Goal: Information Seeking & Learning: Learn about a topic

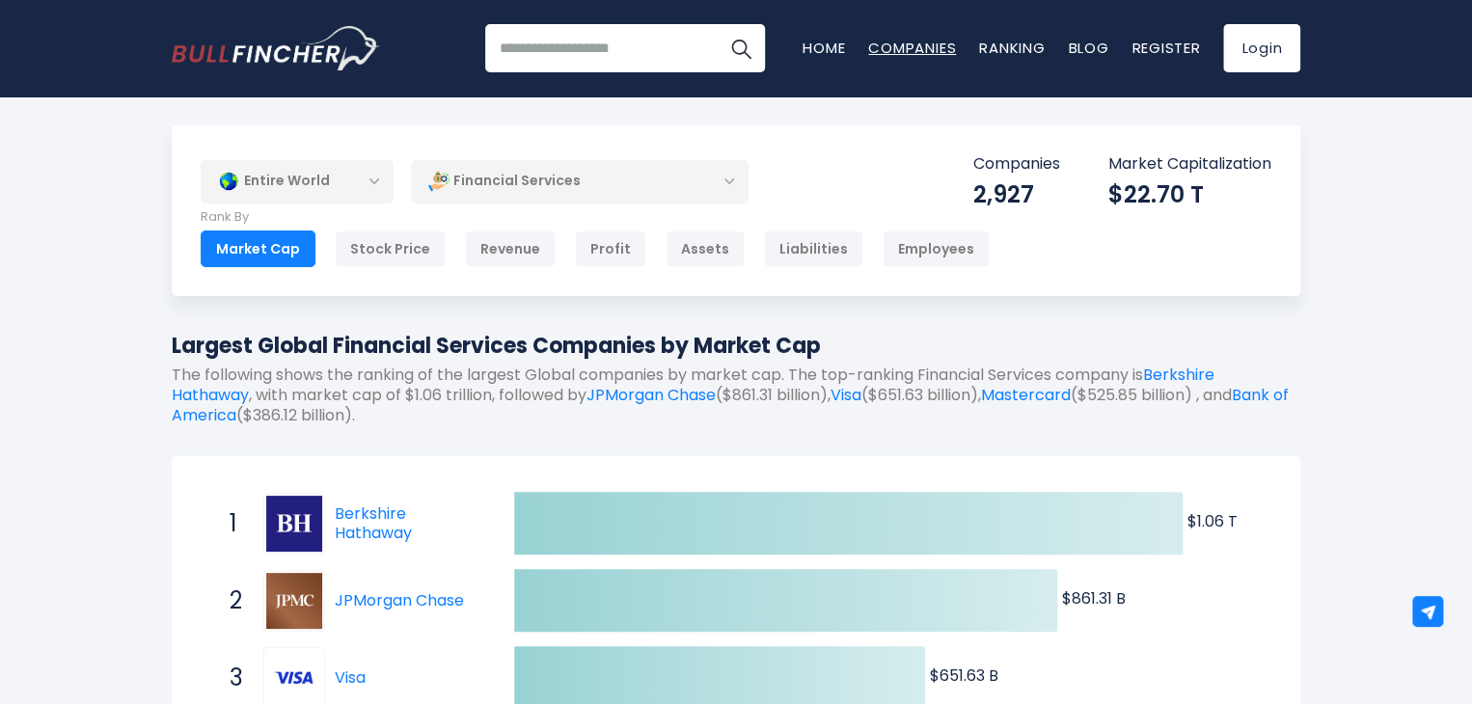
click at [902, 48] on link "Companies" at bounding box center [912, 48] width 88 height 20
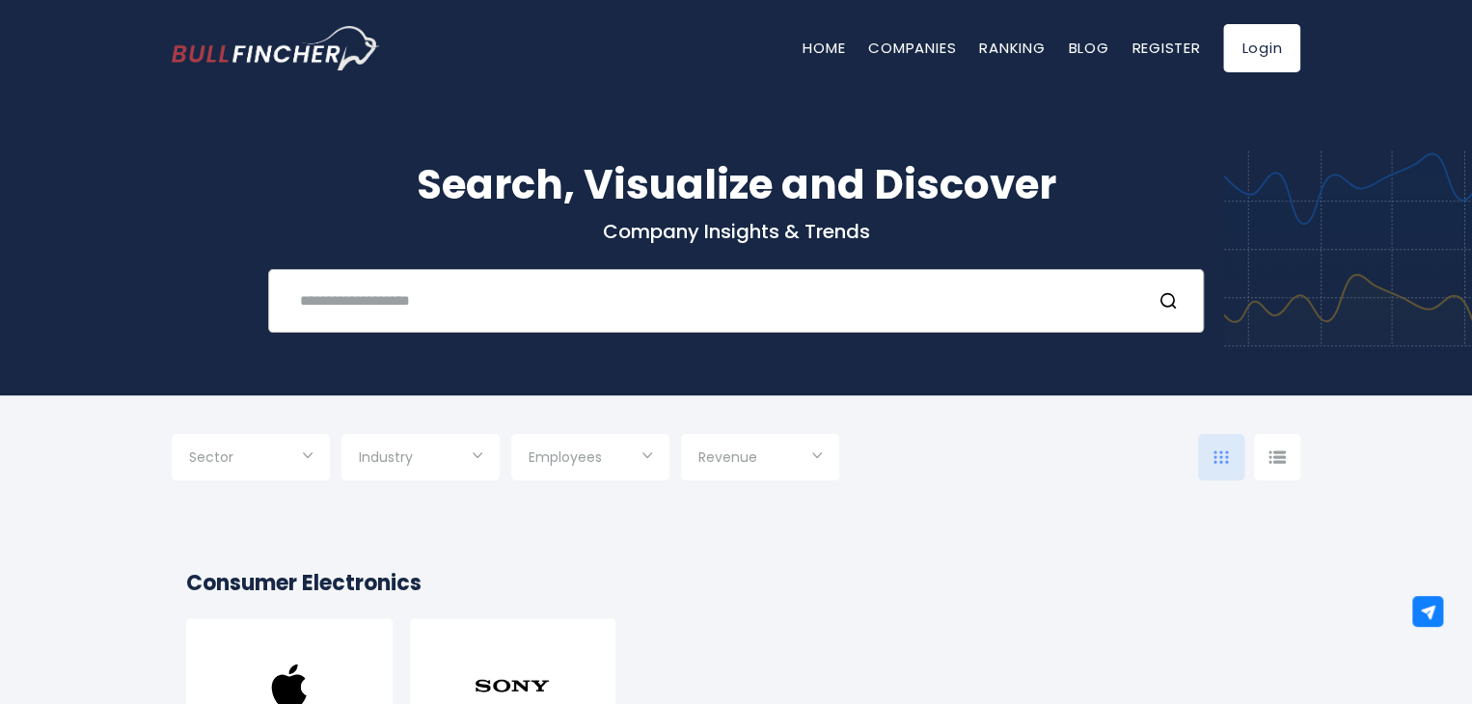
drag, startPoint x: 370, startPoint y: 307, endPoint x: 337, endPoint y: 306, distance: 33.8
click at [370, 306] on input "text" at bounding box center [711, 301] width 847 height 36
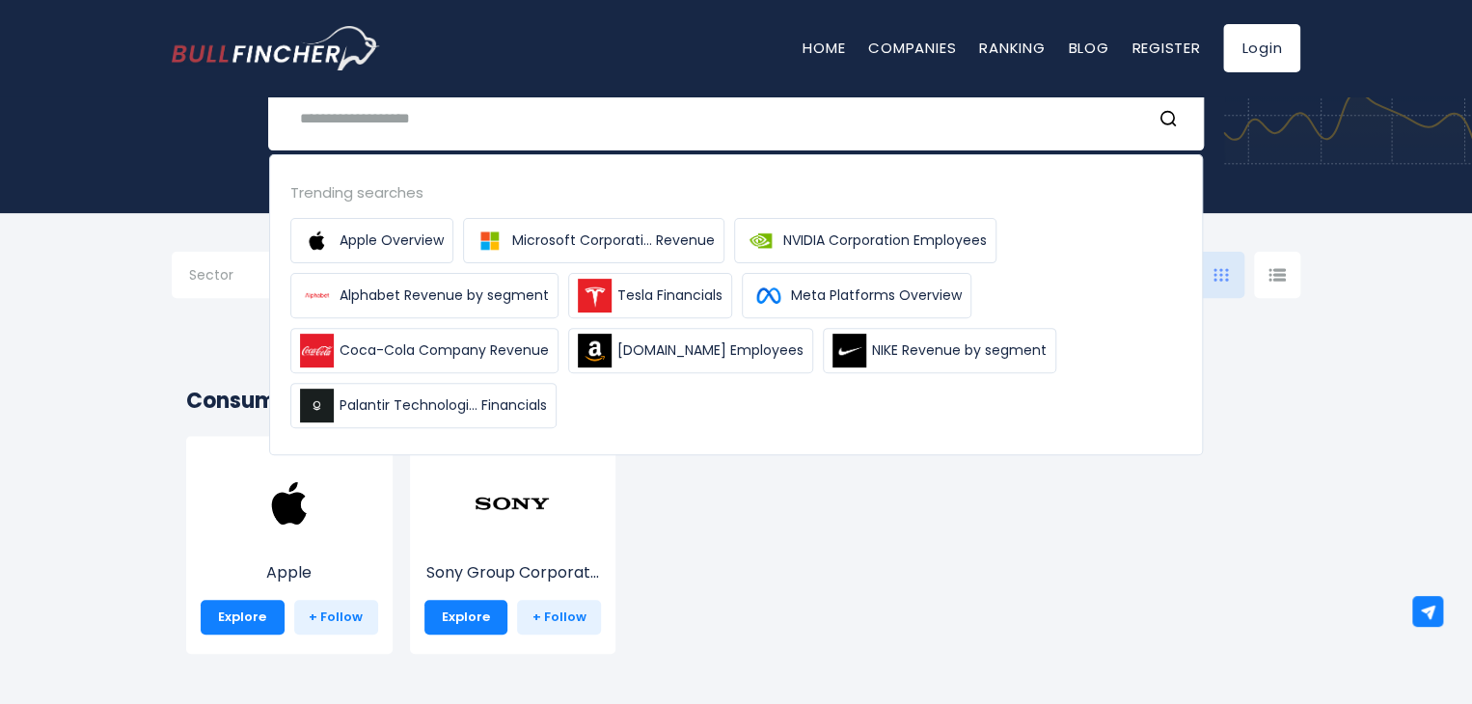
scroll to position [193, 0]
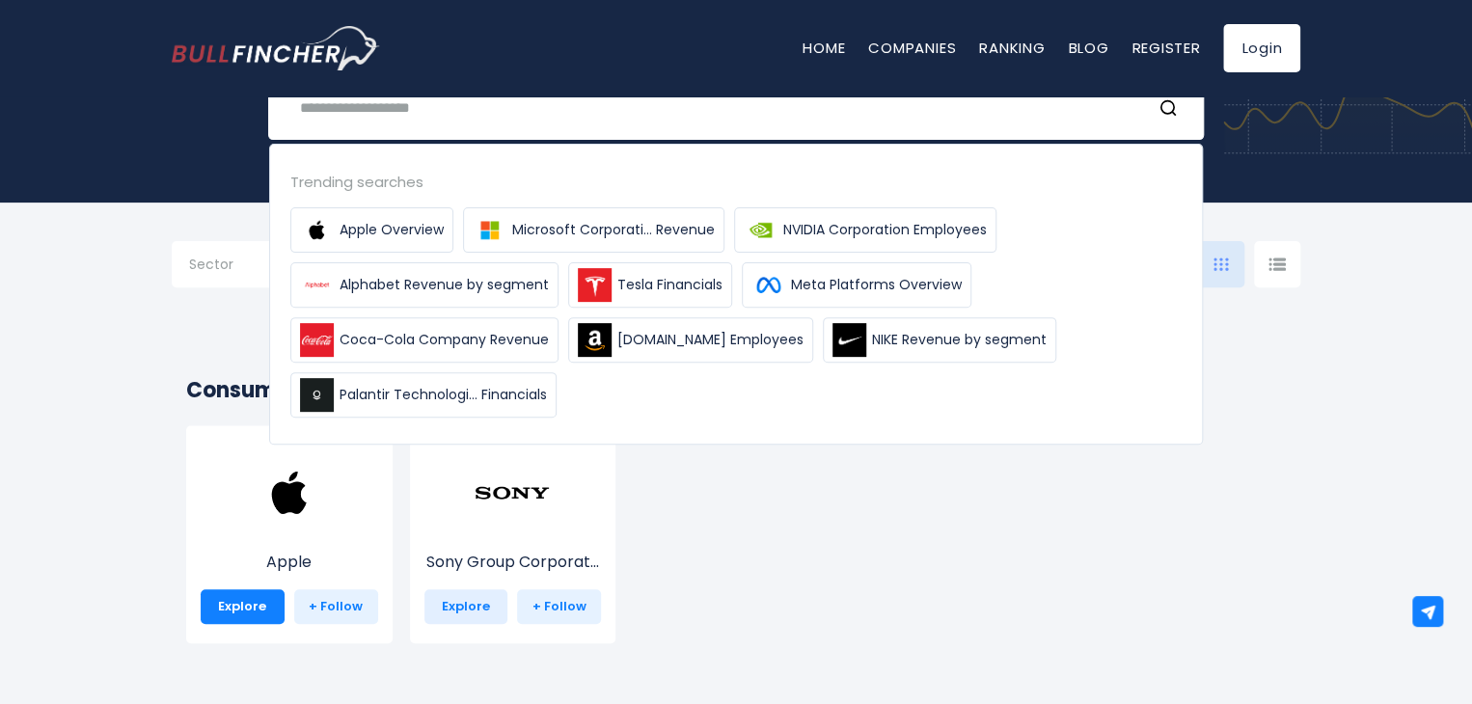
click at [470, 606] on link "Explore" at bounding box center [466, 606] width 84 height 35
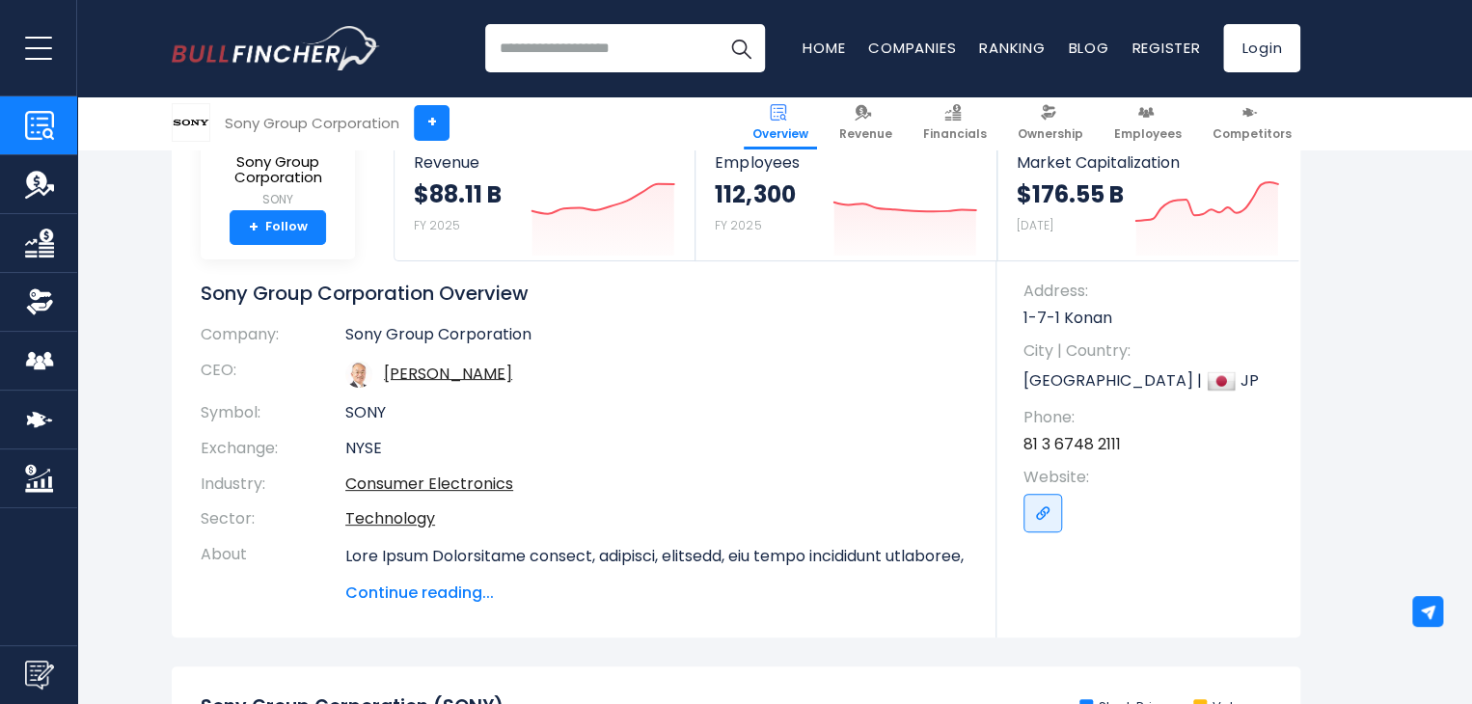
scroll to position [193, 0]
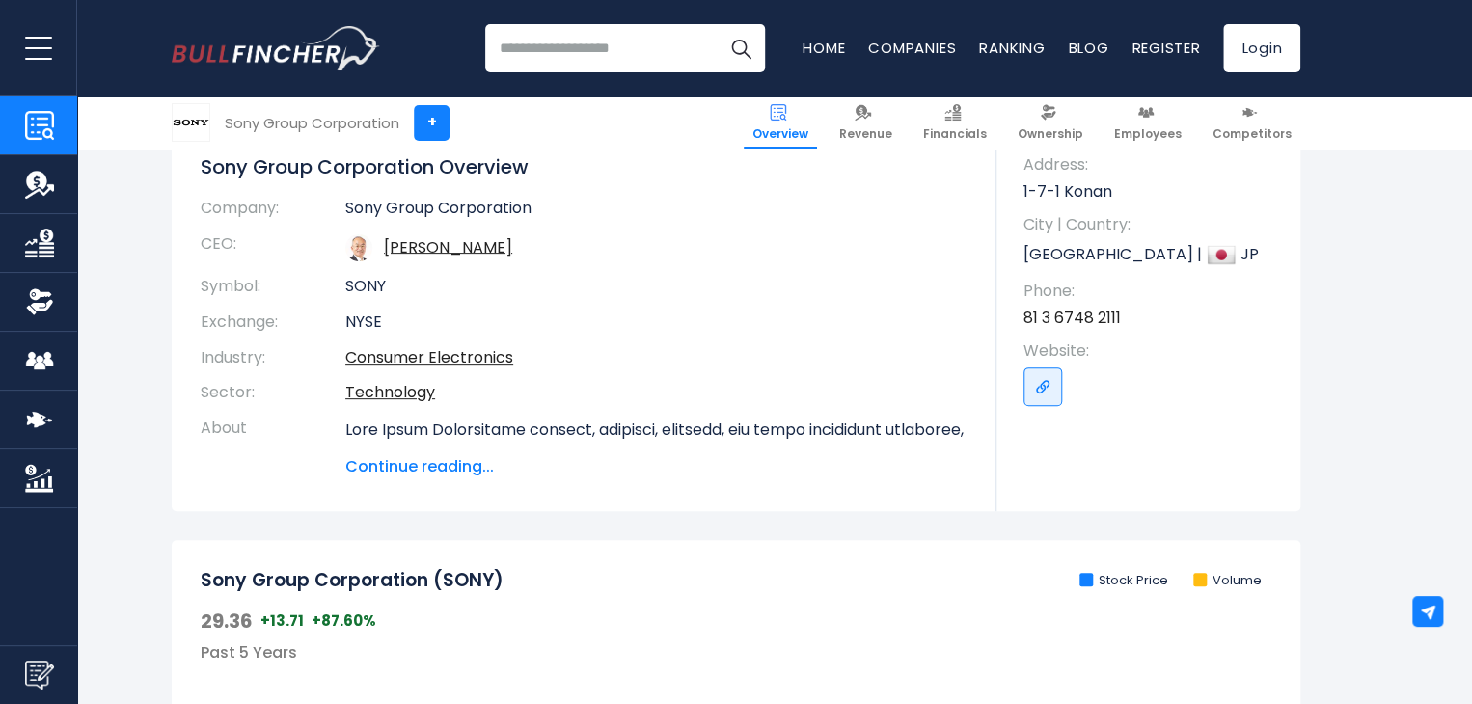
click at [454, 464] on span "Continue reading..." at bounding box center [656, 466] width 622 height 23
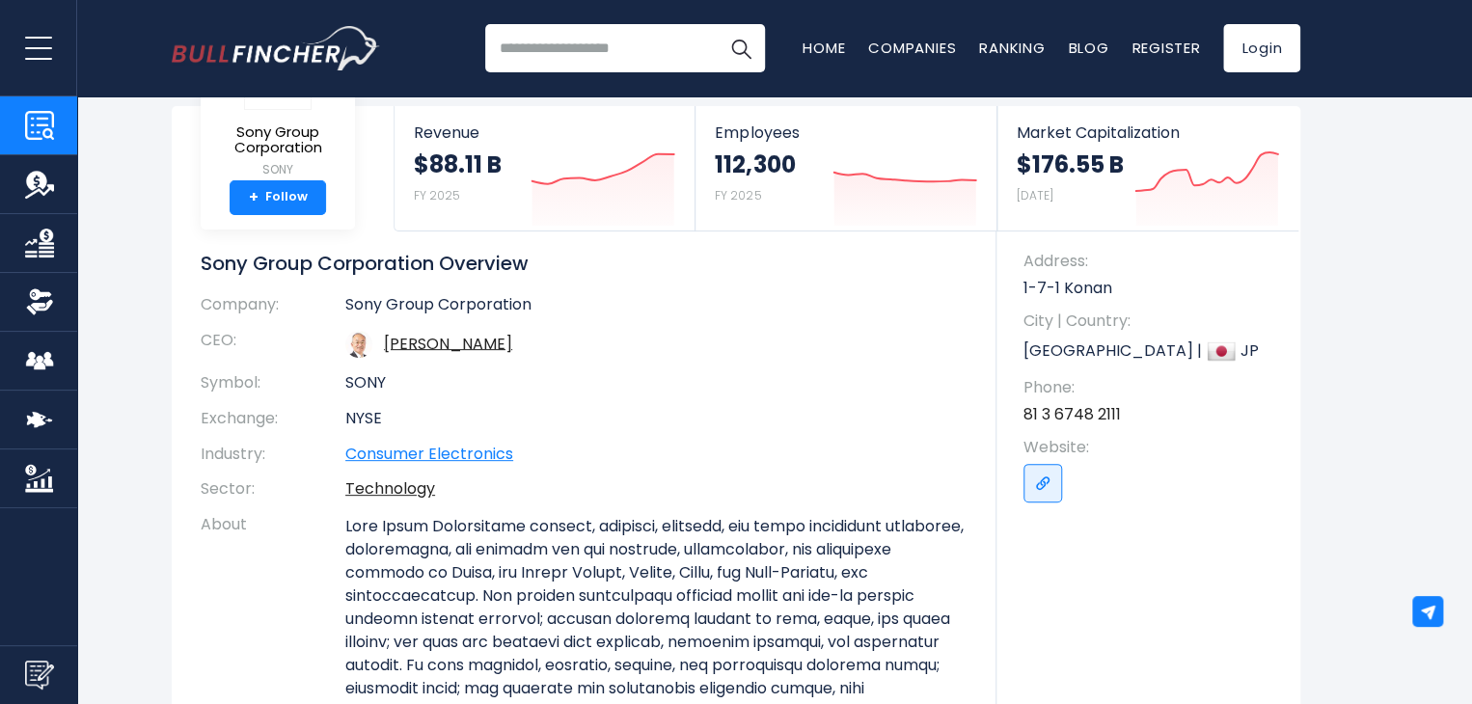
scroll to position [0, 0]
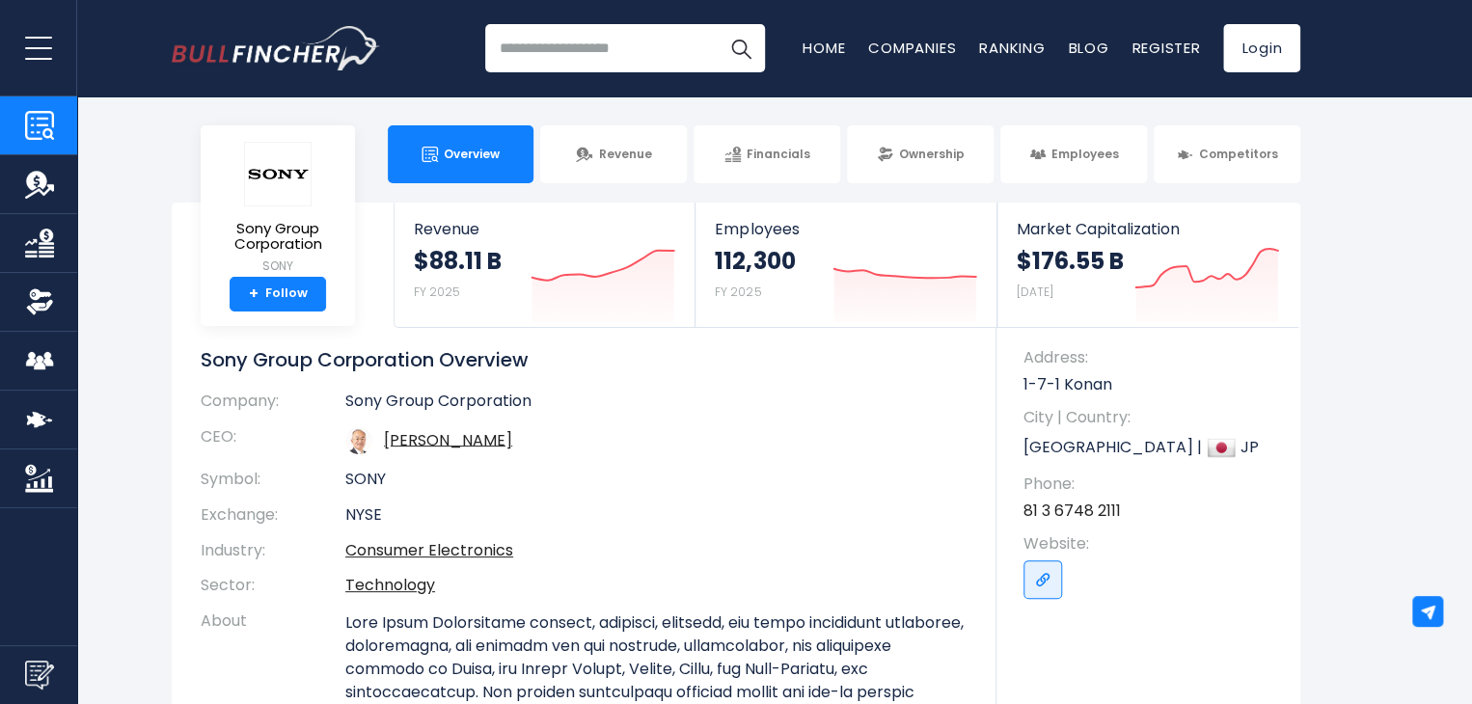
click at [606, 55] on input "search" at bounding box center [625, 48] width 280 height 48
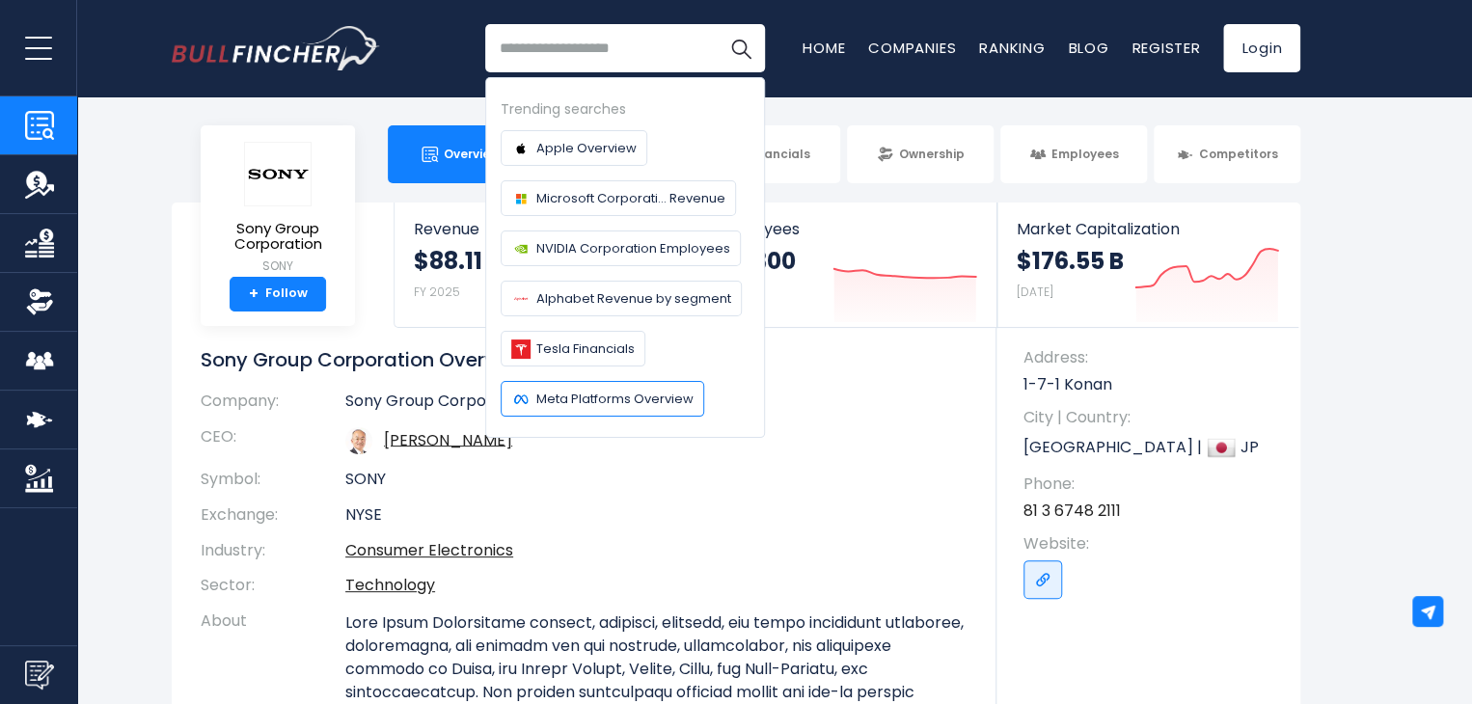
click at [580, 396] on span "Meta Platforms Overview" at bounding box center [614, 399] width 157 height 20
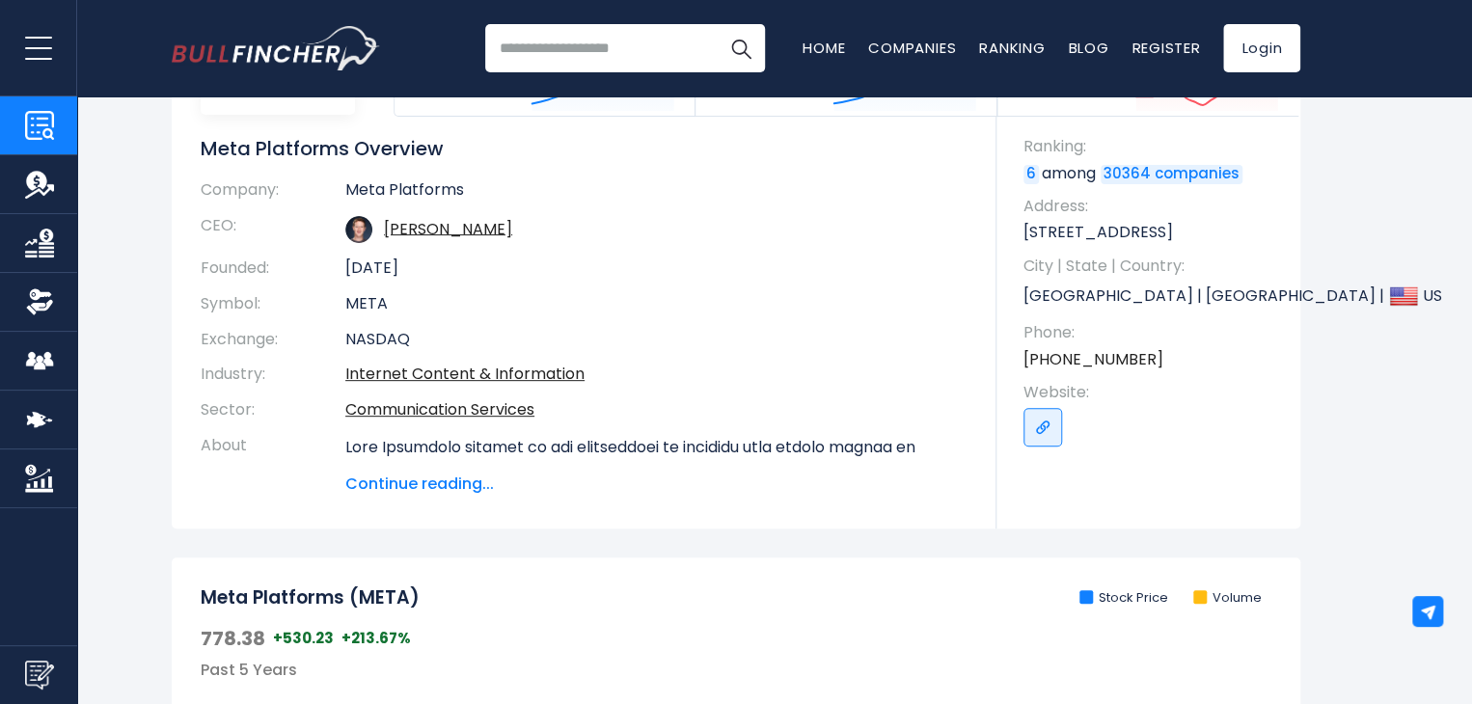
scroll to position [96, 0]
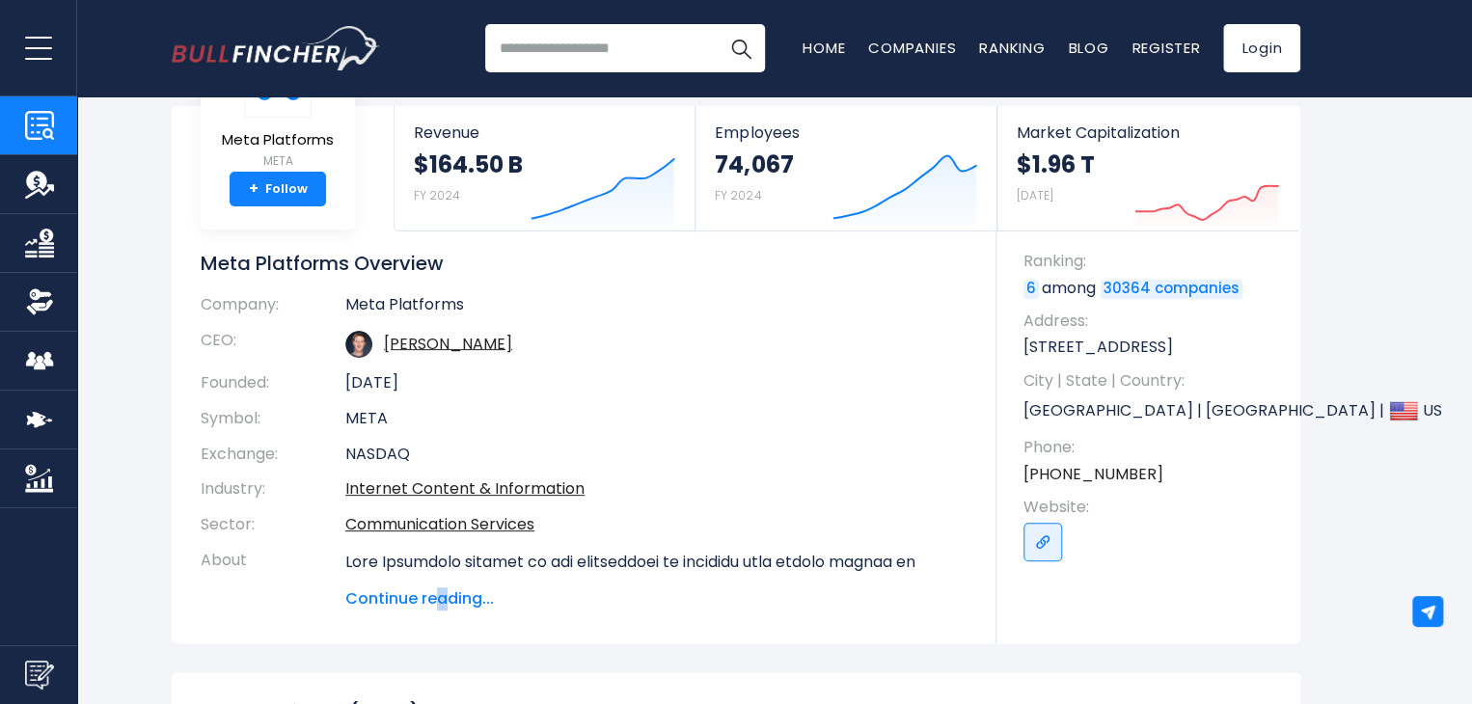
click at [443, 592] on span "Continue reading..." at bounding box center [656, 598] width 622 height 23
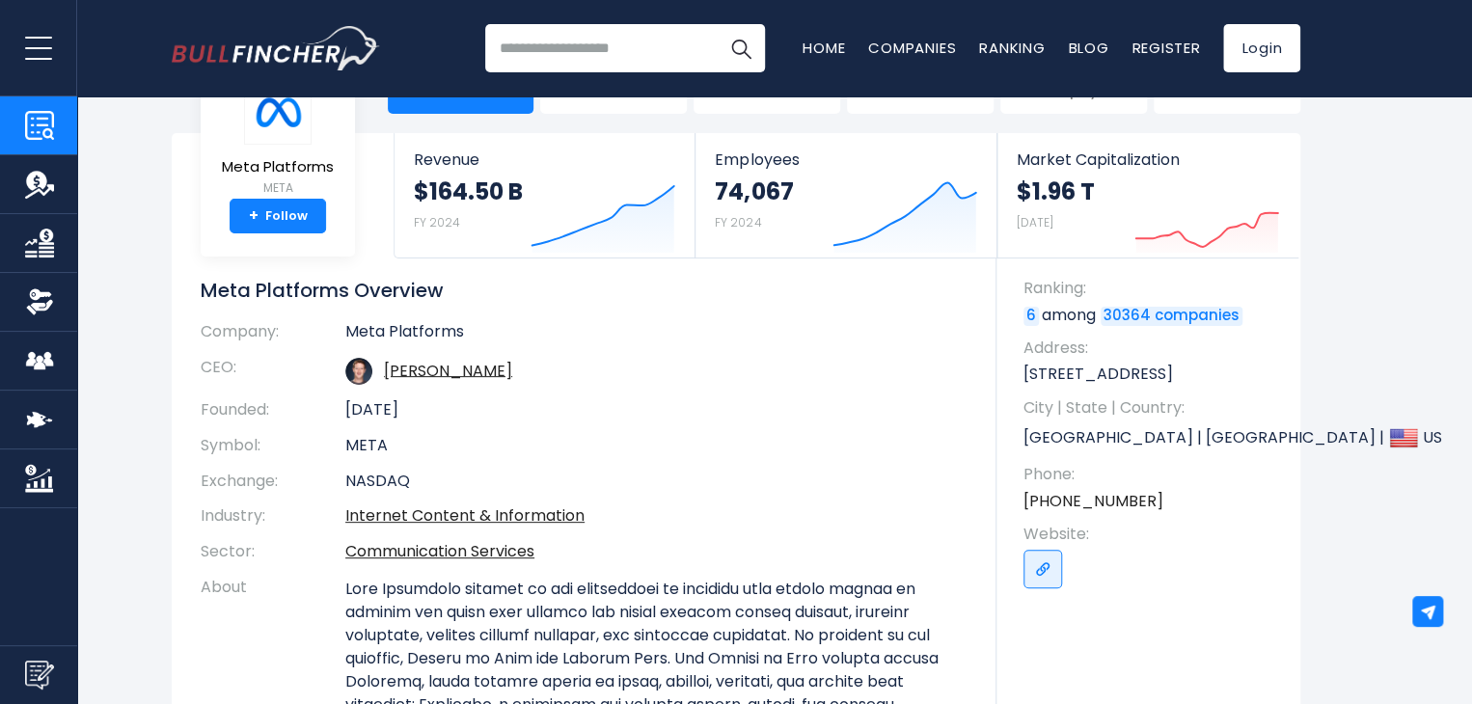
scroll to position [0, 0]
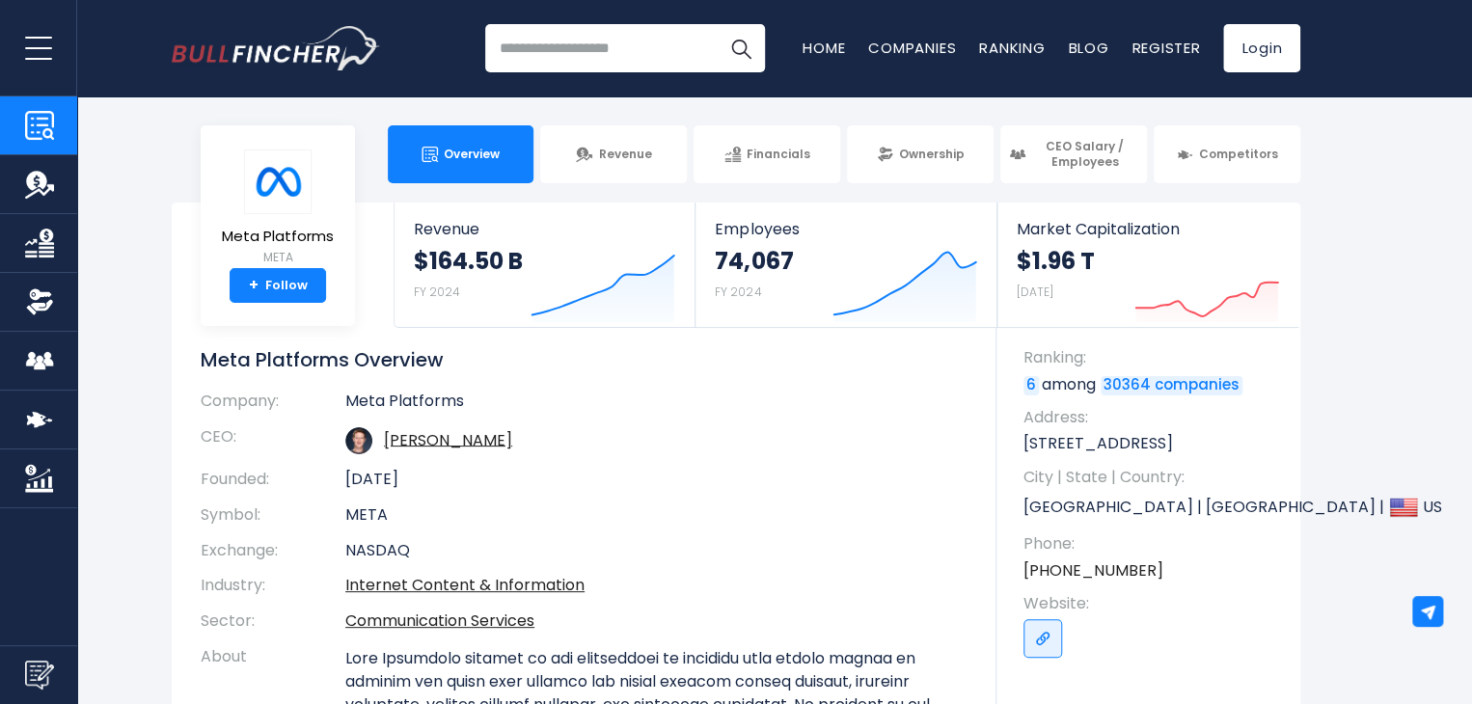
click at [642, 42] on input "search" at bounding box center [625, 48] width 280 height 48
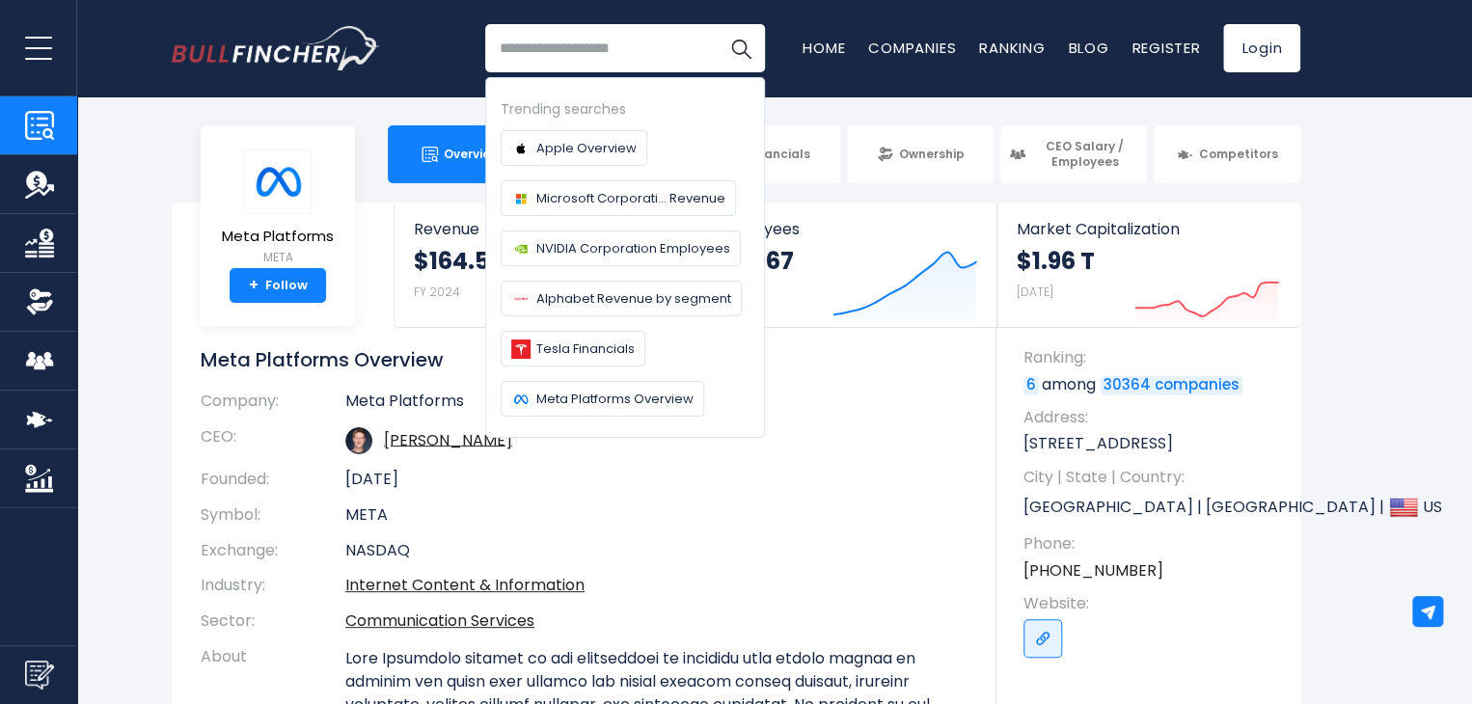
click at [642, 43] on input "search" at bounding box center [625, 48] width 280 height 48
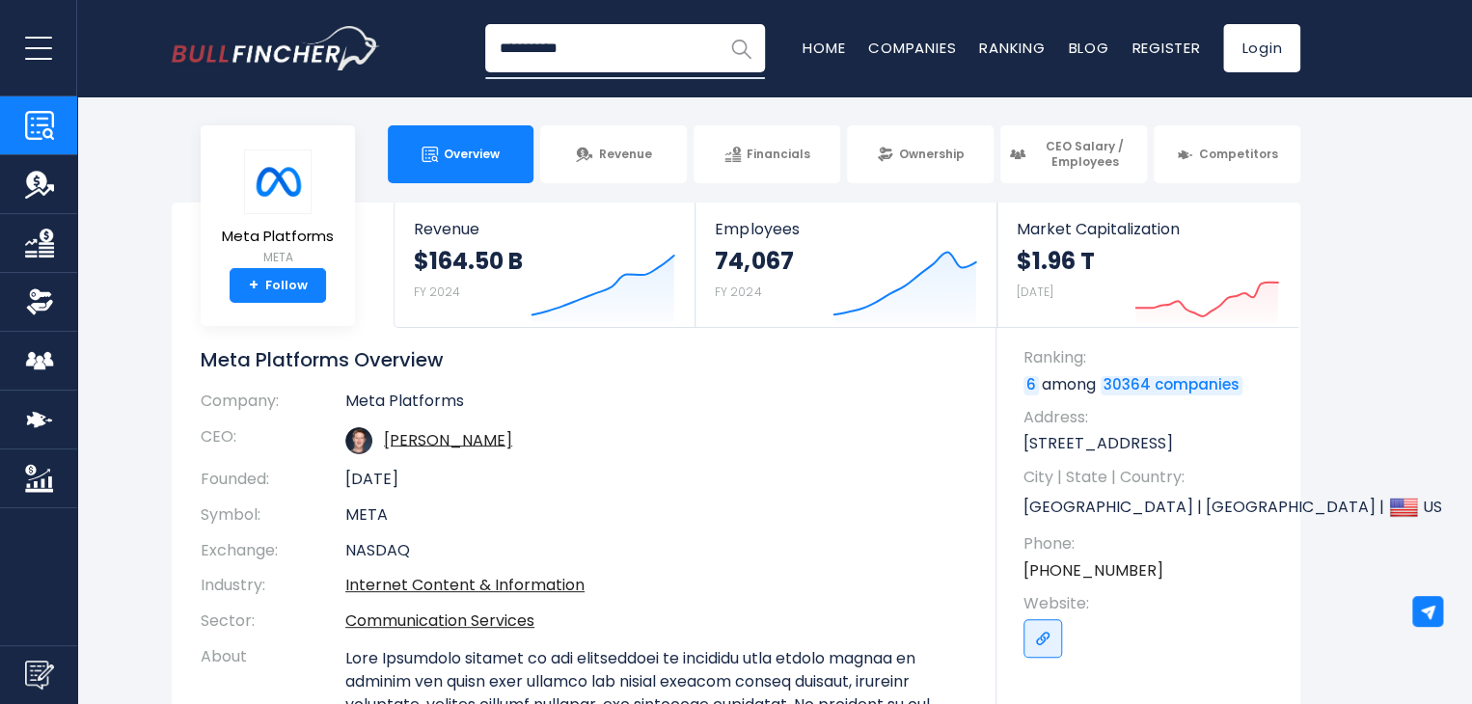
type input "**********"
click at [739, 45] on img "Search" at bounding box center [740, 48] width 25 height 25
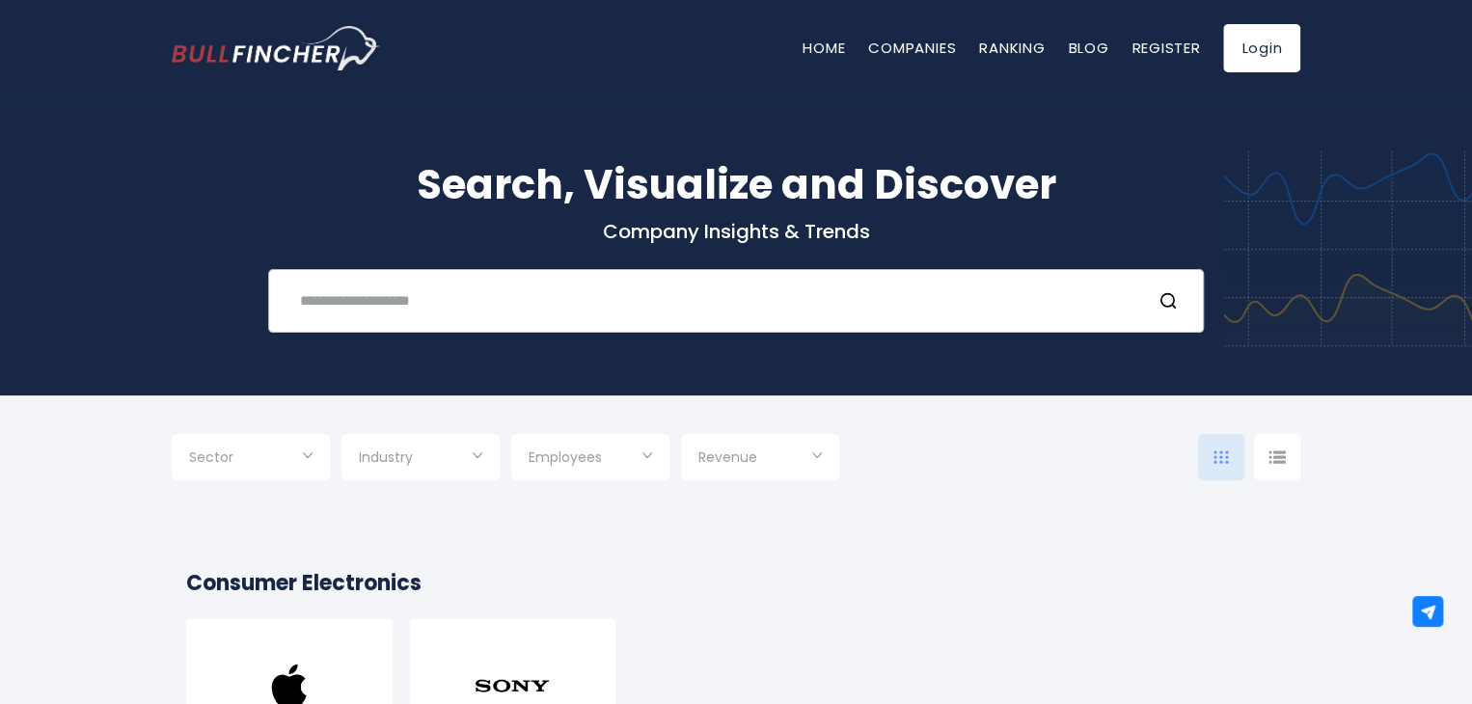
click at [592, 301] on input "text" at bounding box center [711, 301] width 847 height 36
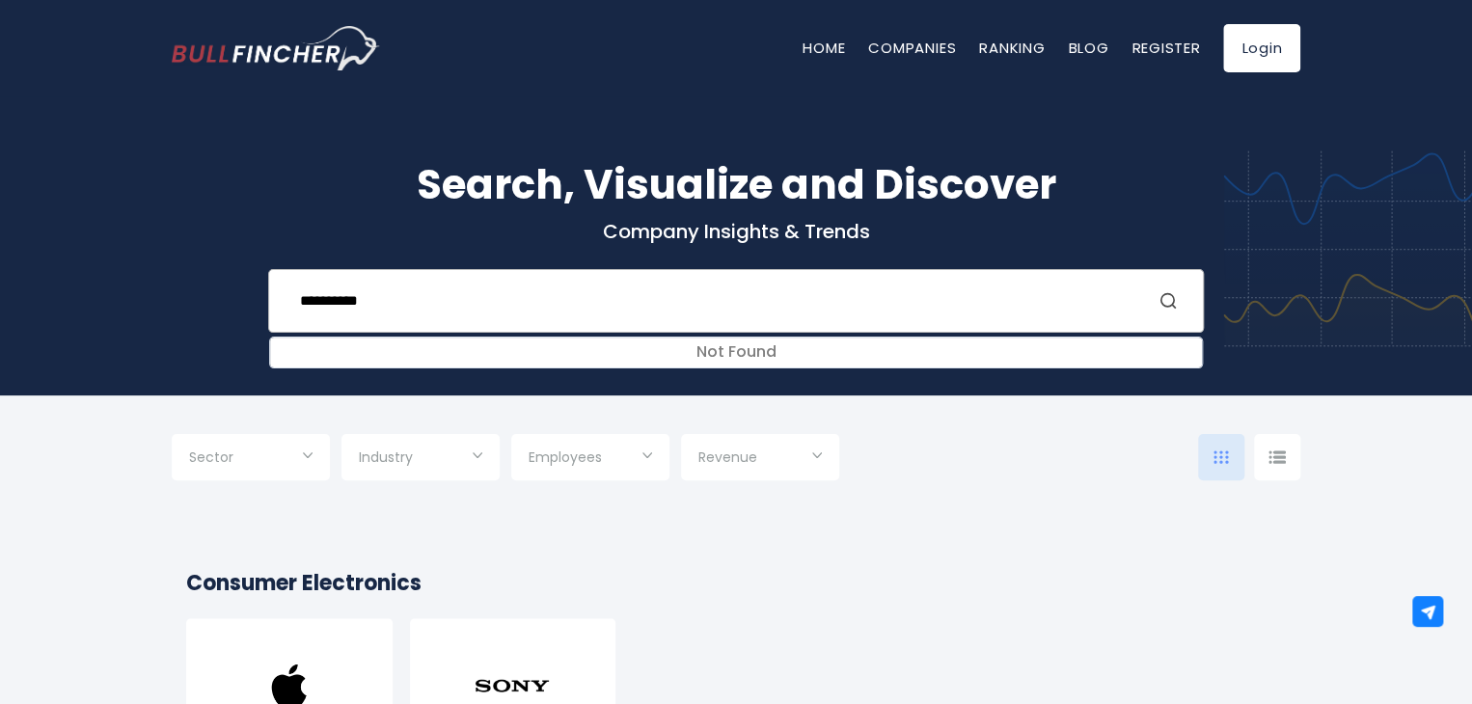
type input "**********"
click at [1164, 296] on icon "Search" at bounding box center [1167, 300] width 19 height 19
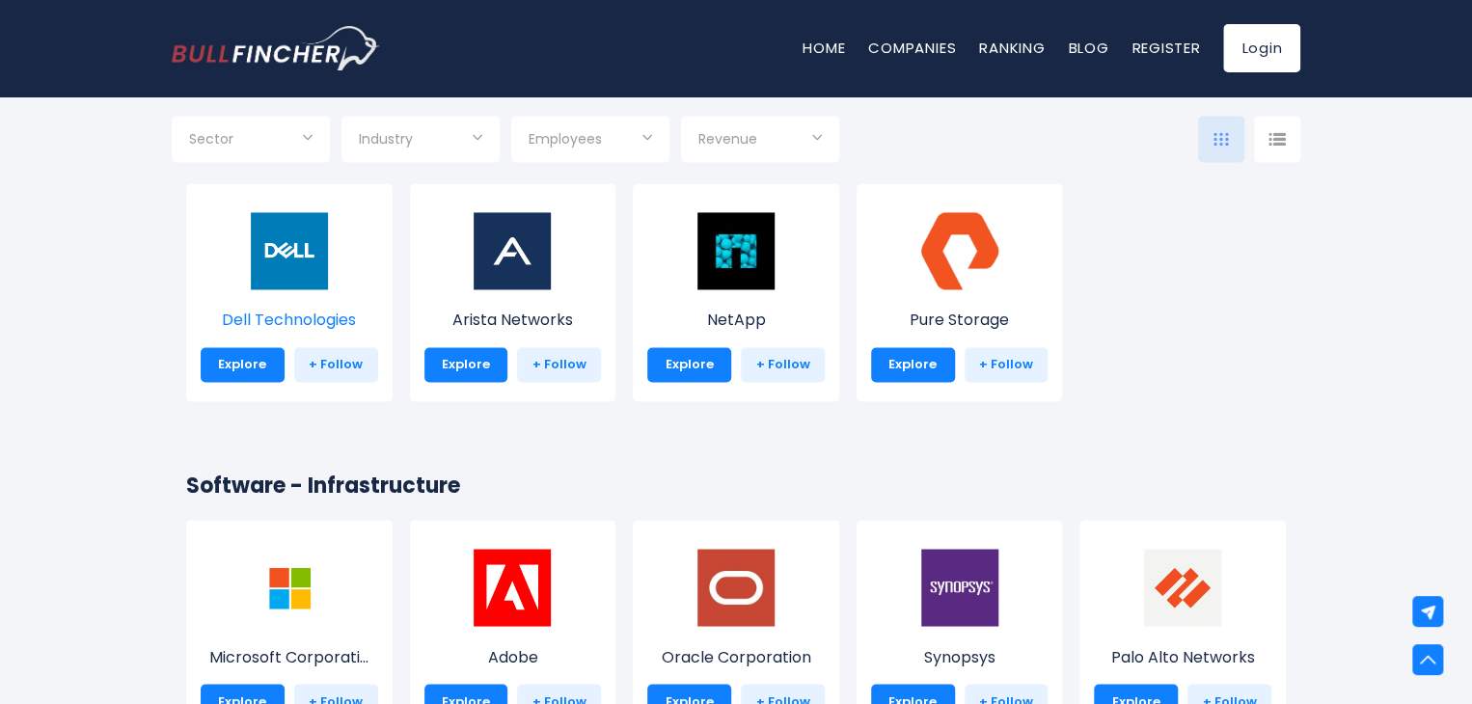
scroll to position [1350, 0]
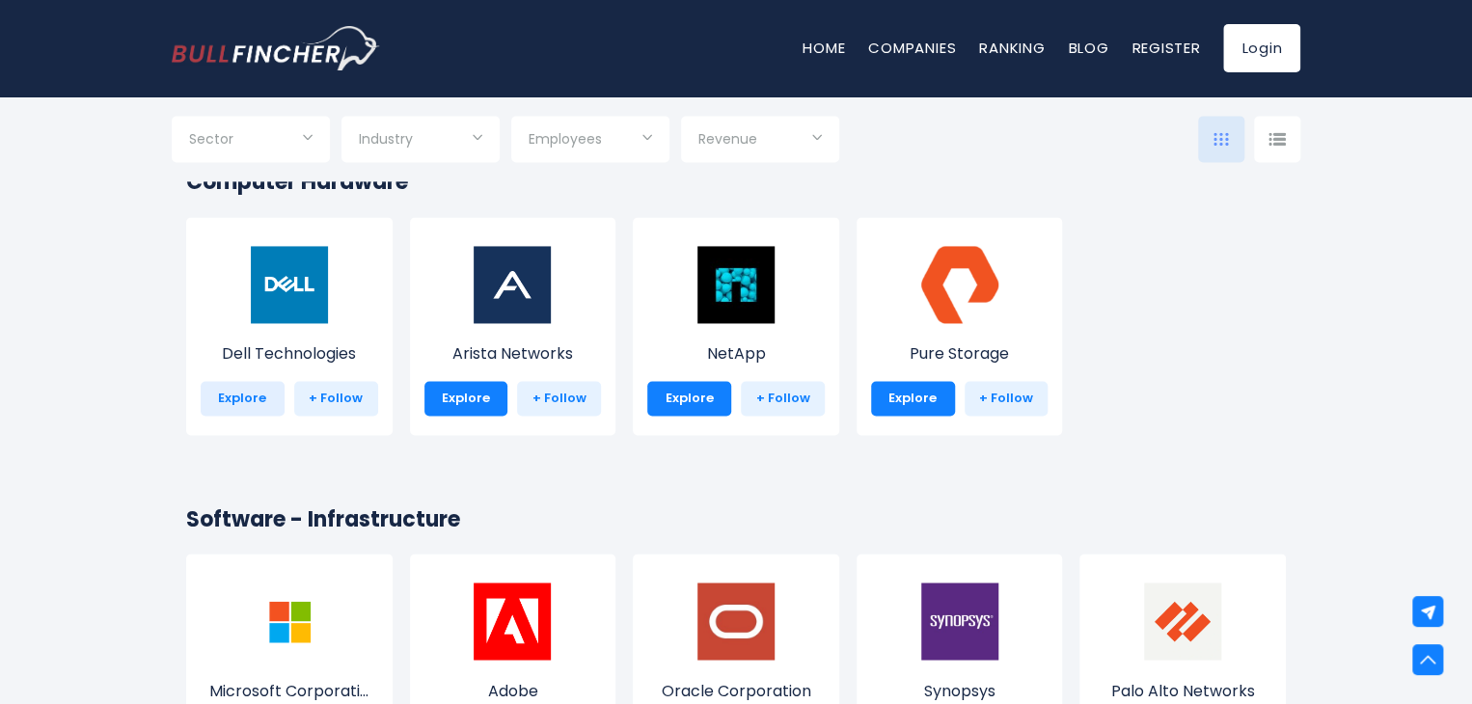
click at [233, 394] on link "Explore" at bounding box center [243, 398] width 84 height 35
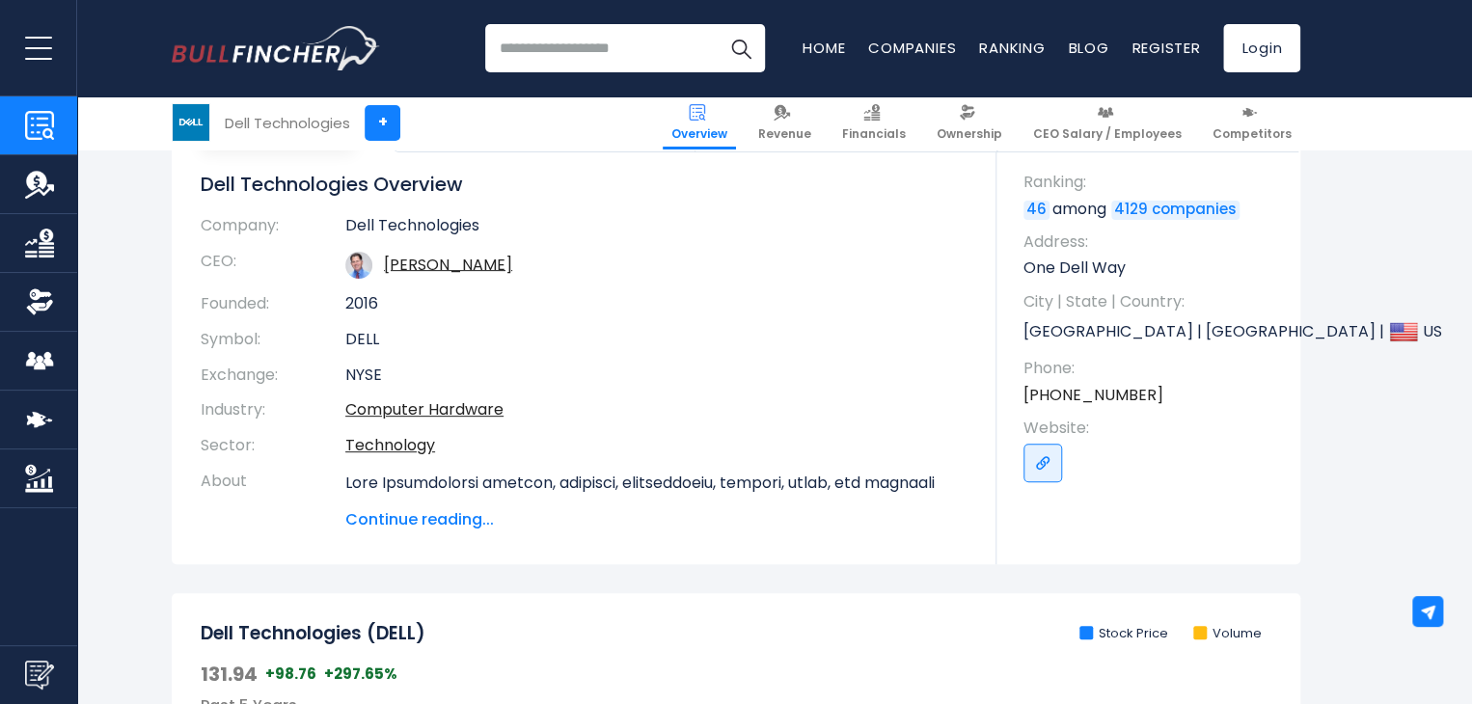
scroll to position [289, 0]
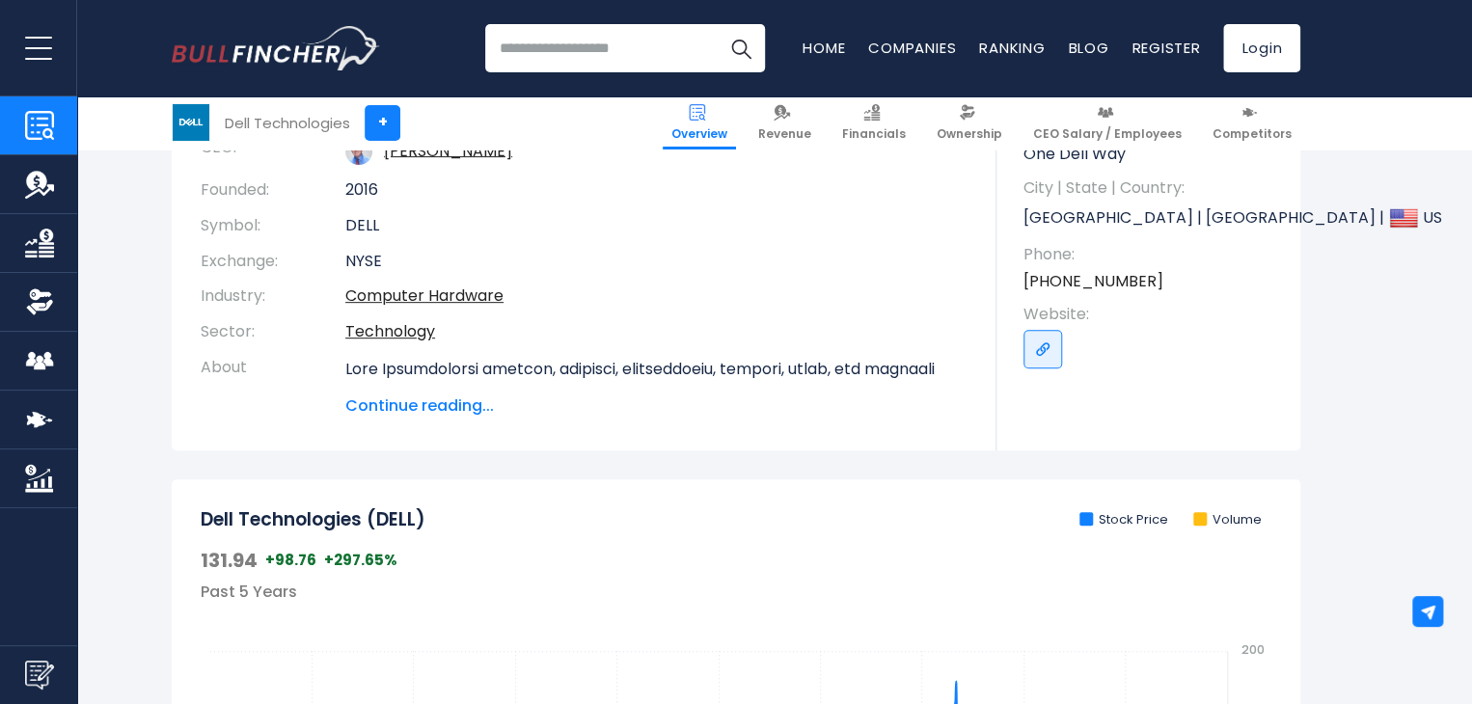
click at [450, 405] on span "Continue reading..." at bounding box center [656, 405] width 622 height 23
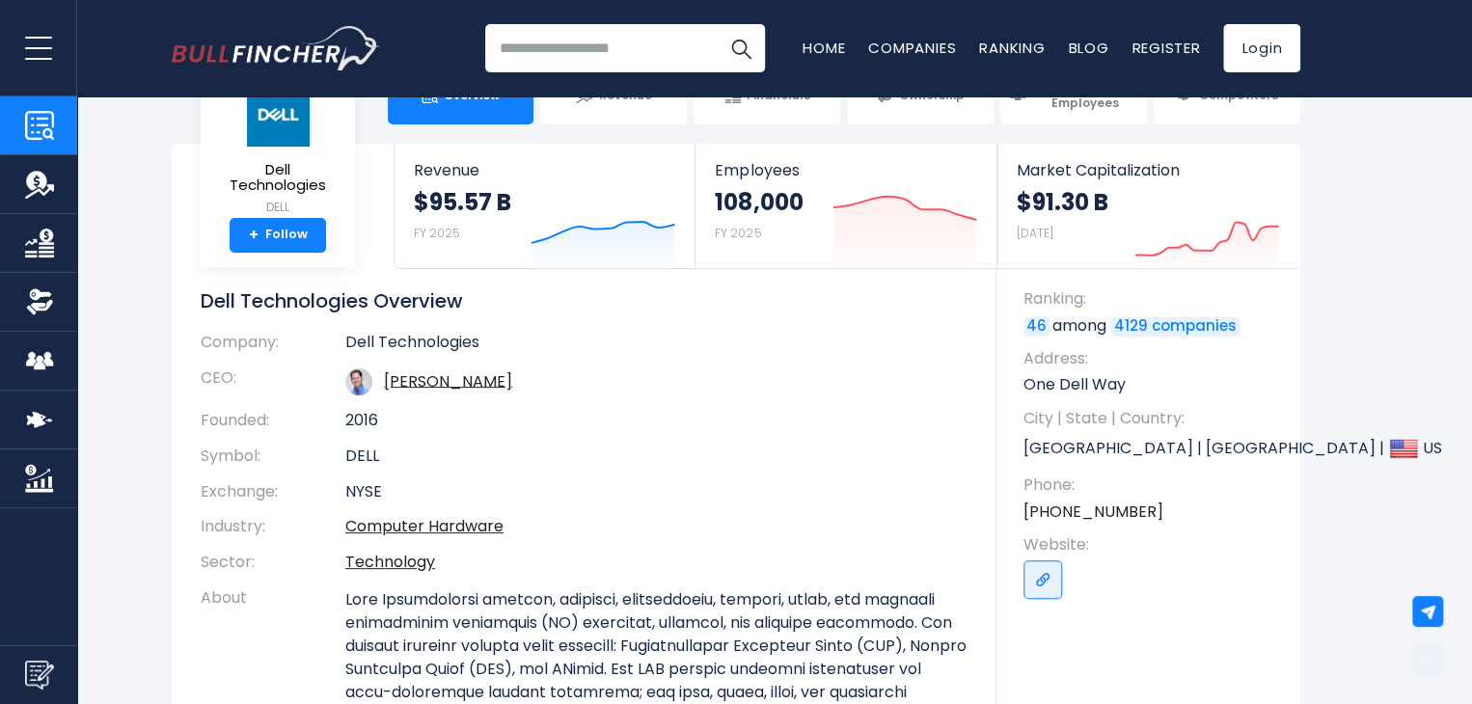
scroll to position [0, 0]
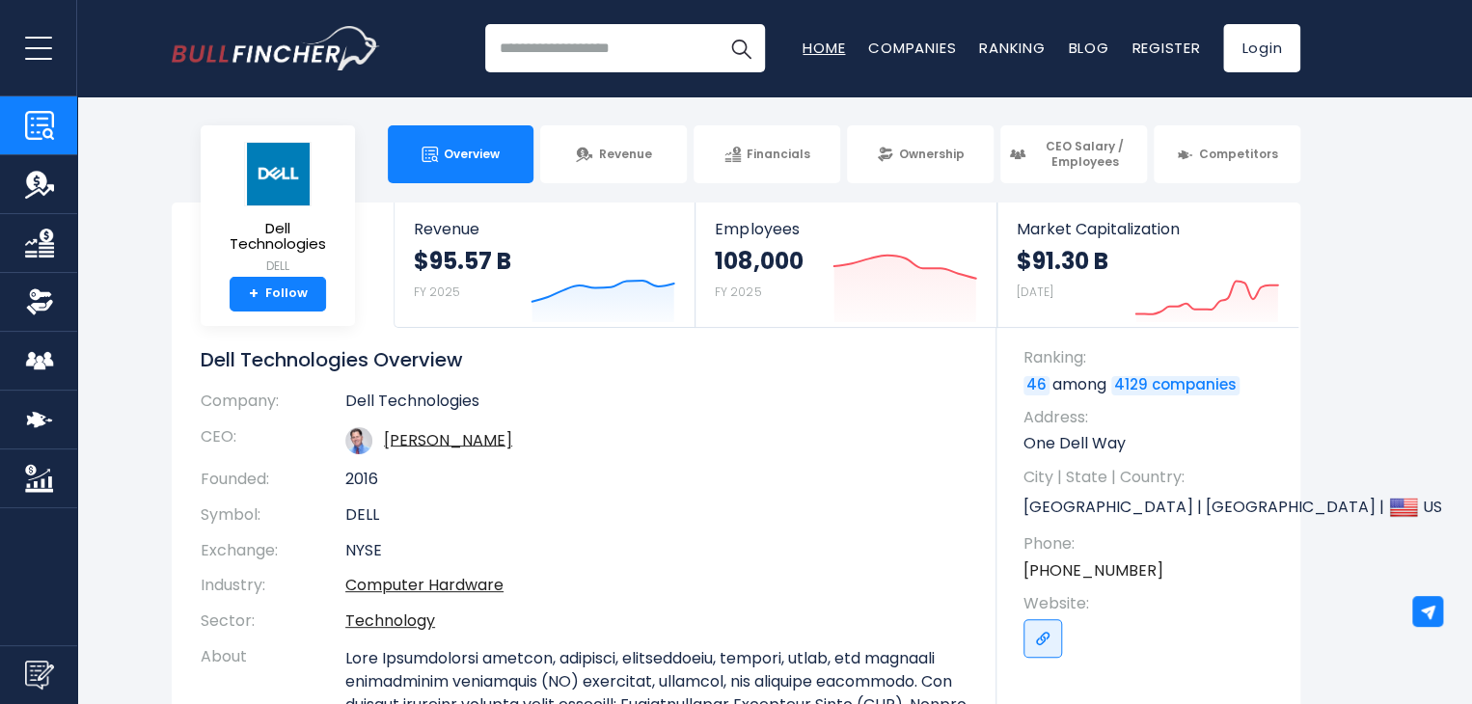
click at [813, 46] on link "Home" at bounding box center [823, 48] width 42 height 20
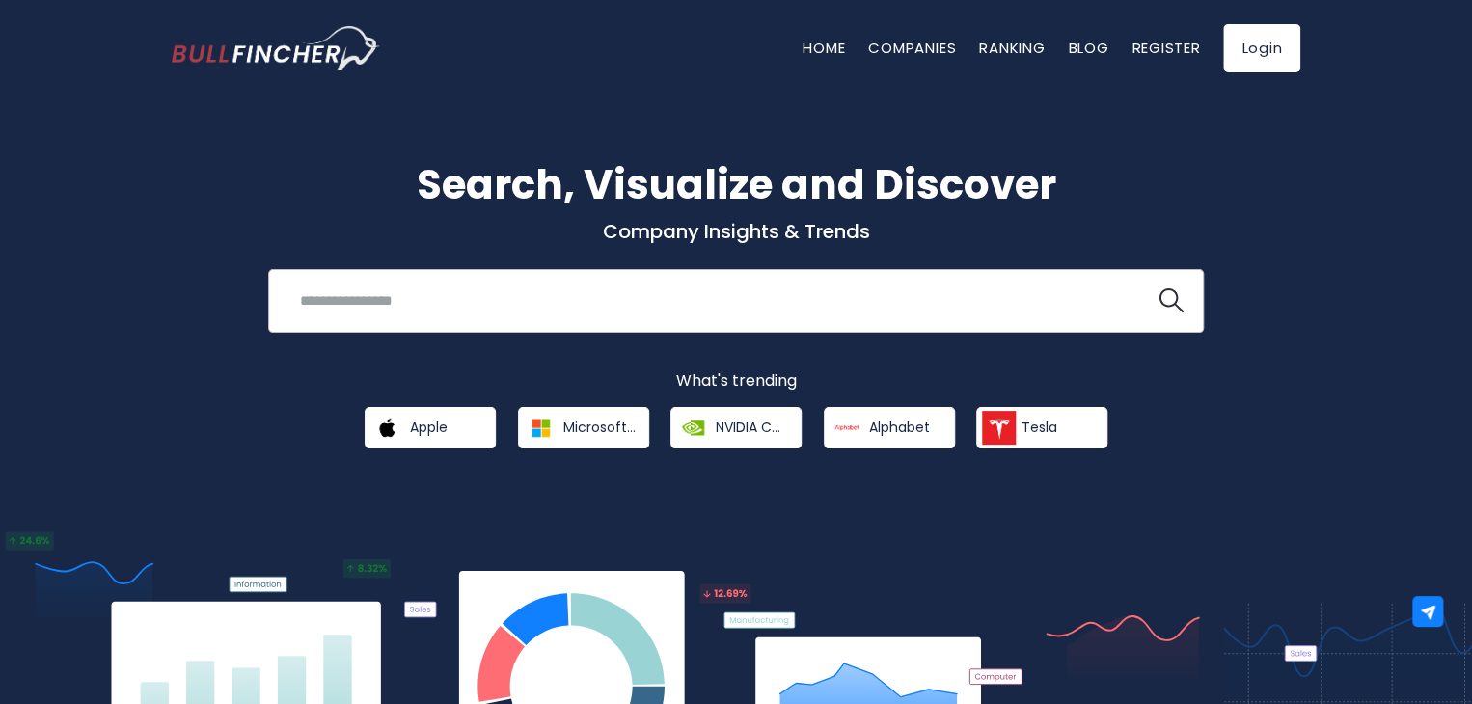
click at [455, 298] on input "search" at bounding box center [711, 301] width 847 height 36
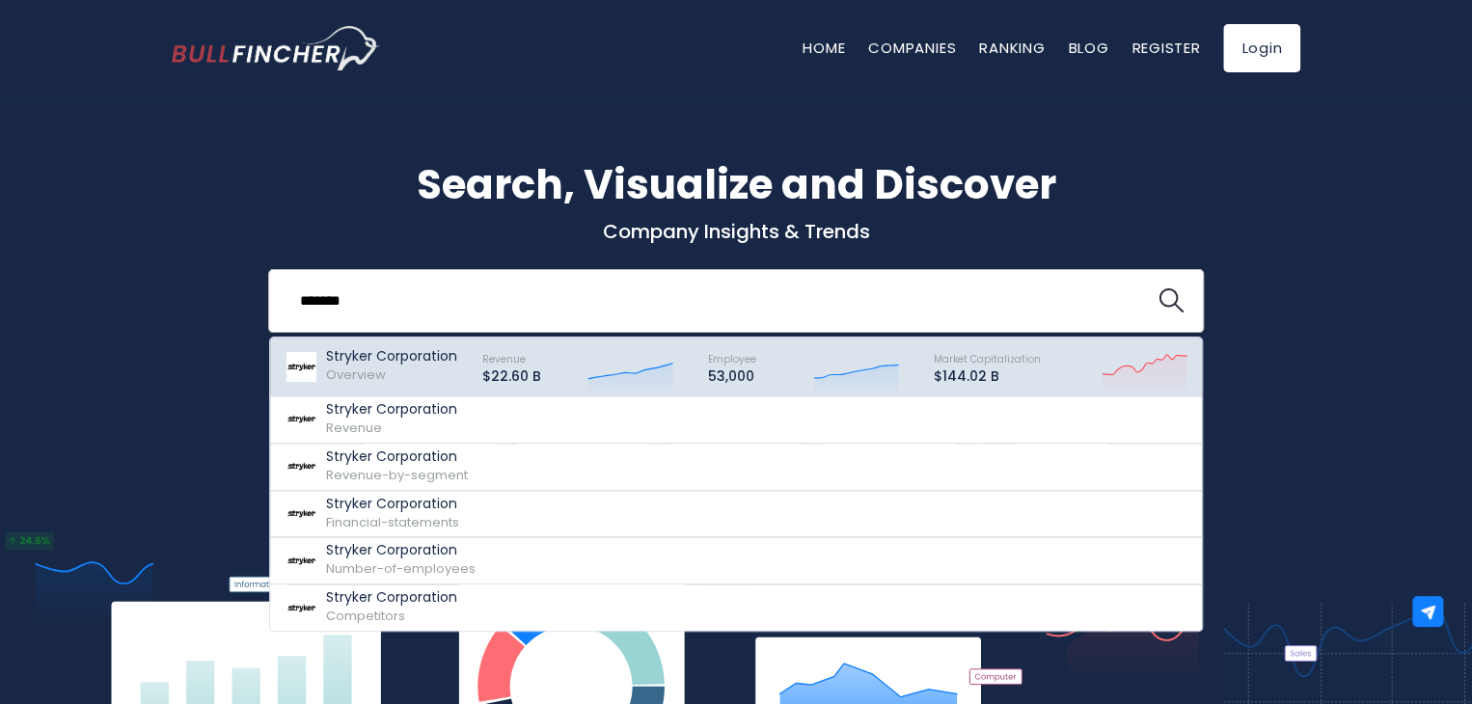
type input "*******"
click at [372, 351] on p "Stryker Corporation" at bounding box center [391, 356] width 131 height 16
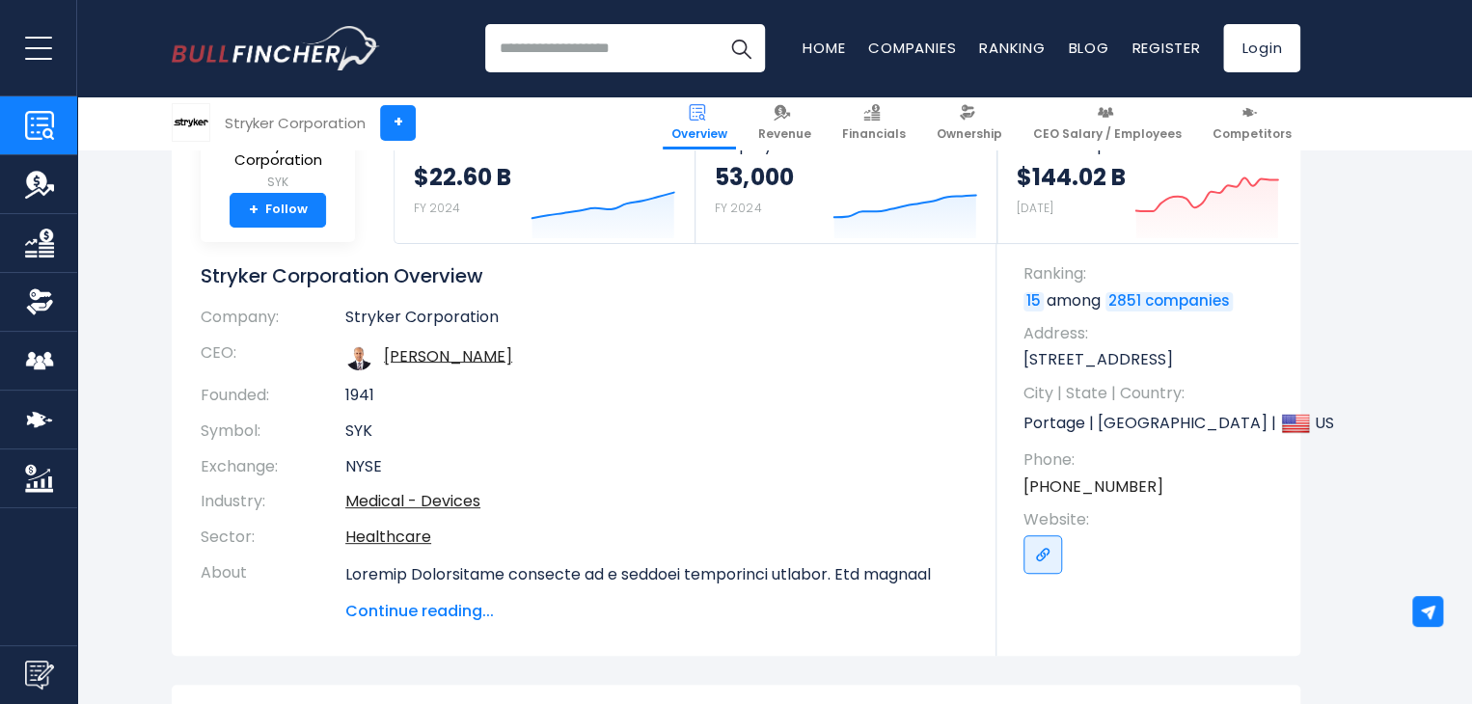
scroll to position [193, 0]
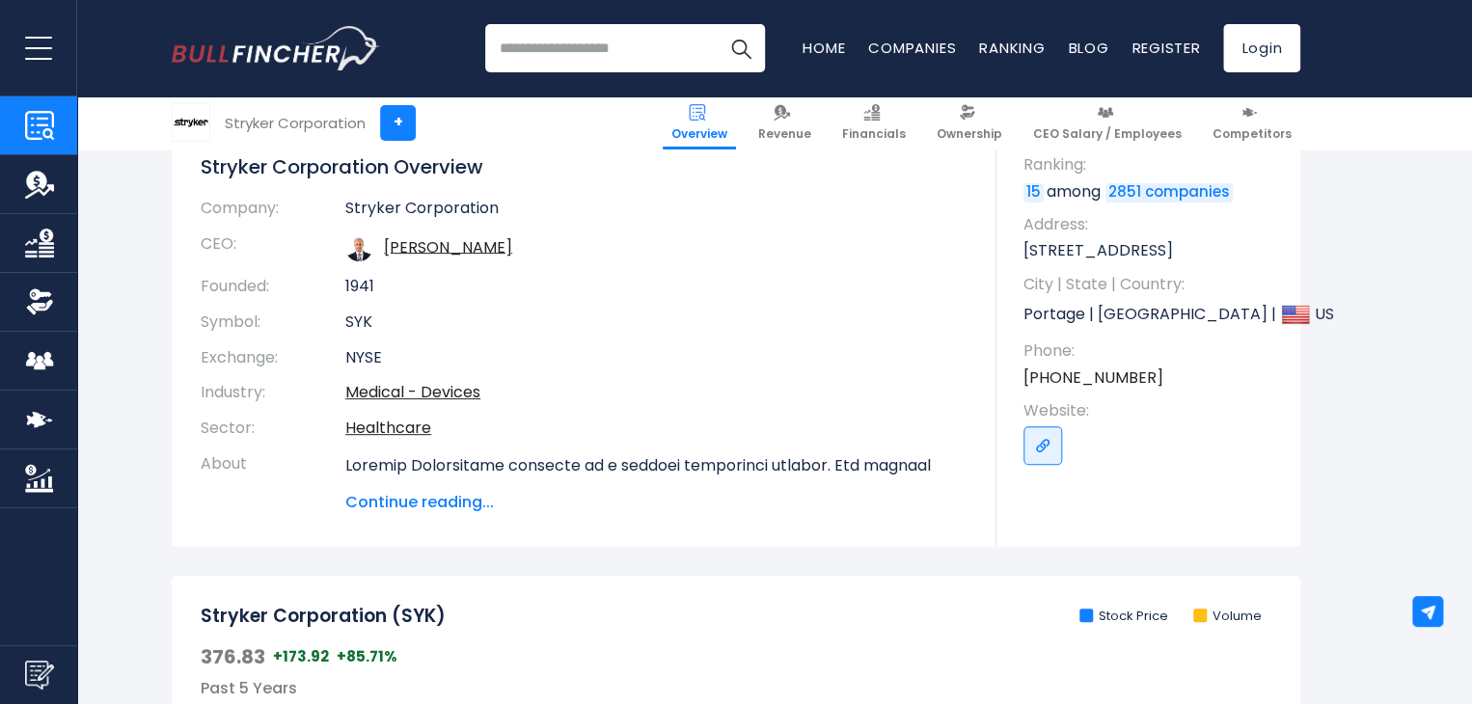
click at [416, 501] on span "Continue reading..." at bounding box center [656, 502] width 622 height 23
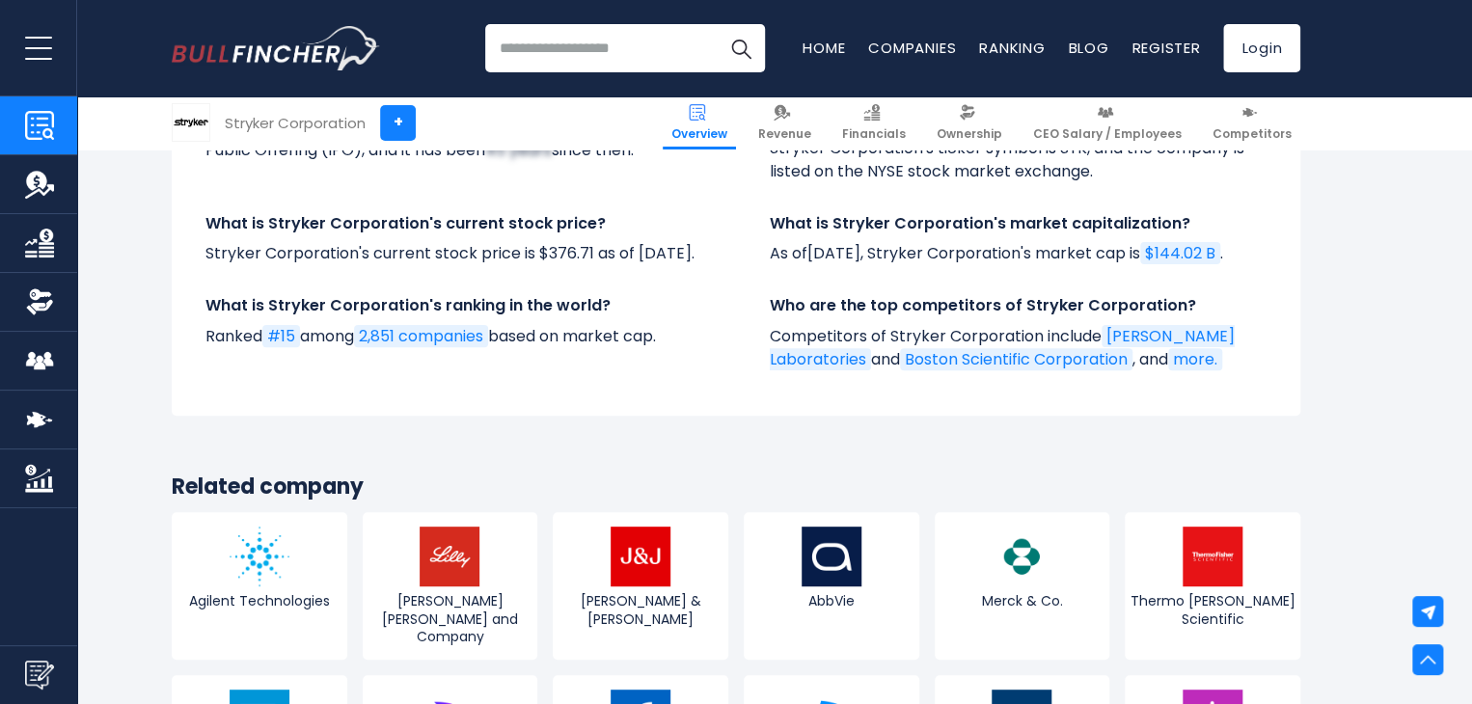
scroll to position [7523, 0]
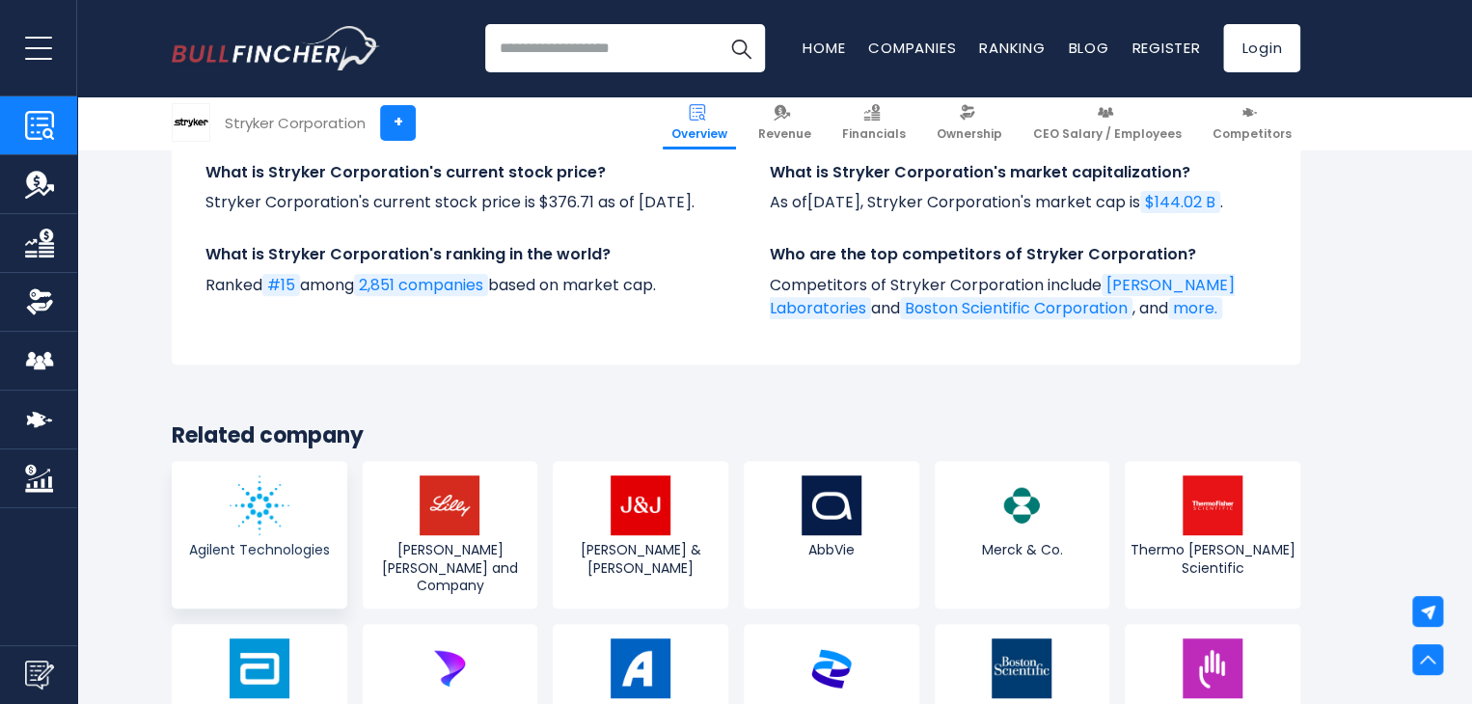
click at [297, 541] on span "Agilent Technologies" at bounding box center [260, 549] width 166 height 17
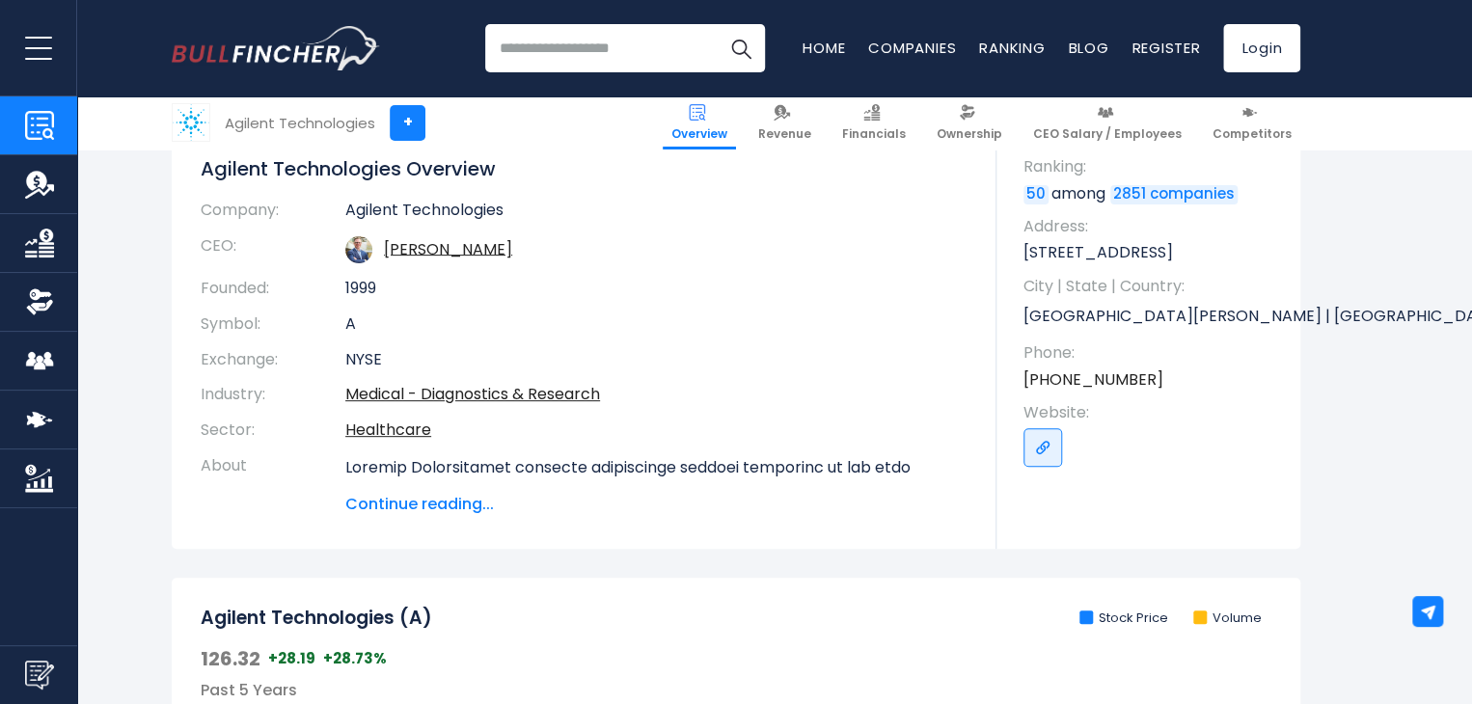
scroll to position [193, 0]
click at [457, 500] on span "Continue reading..." at bounding box center [656, 502] width 622 height 23
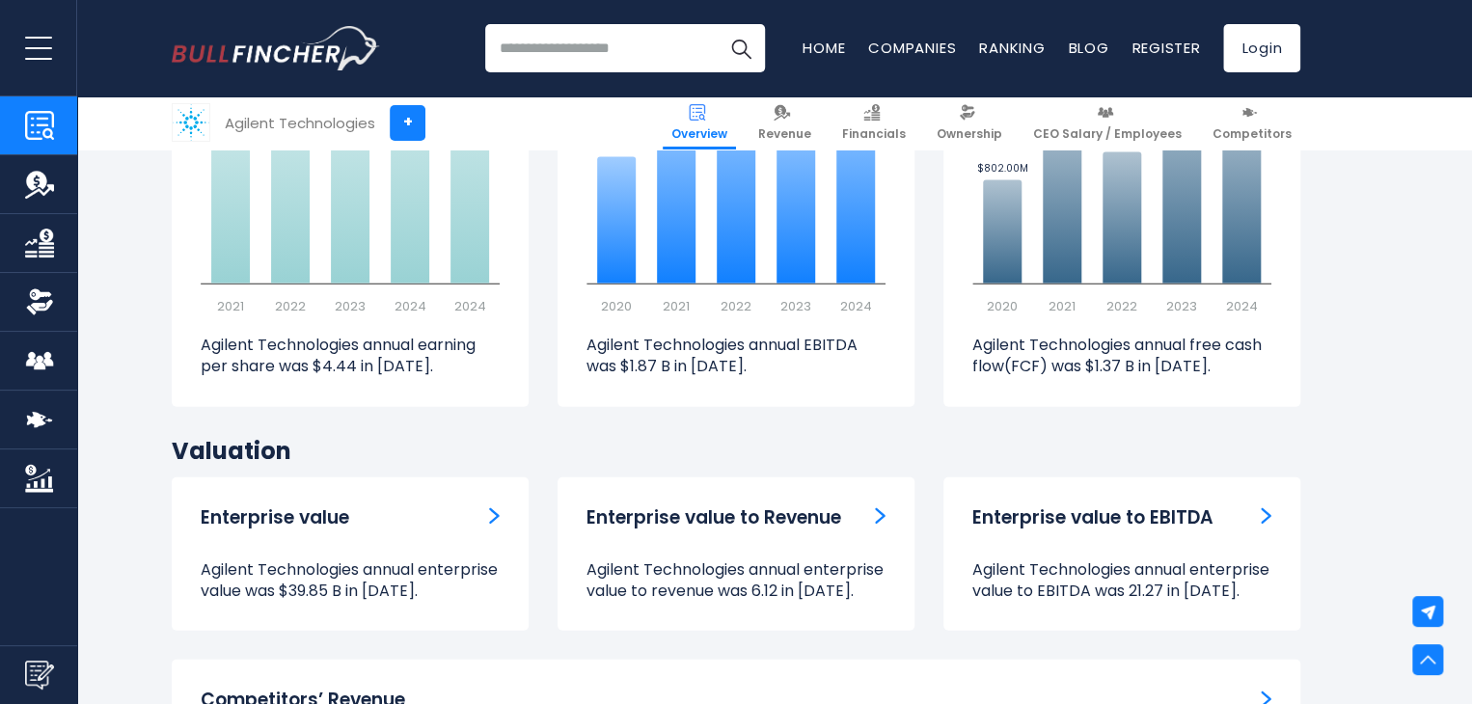
scroll to position [6173, 0]
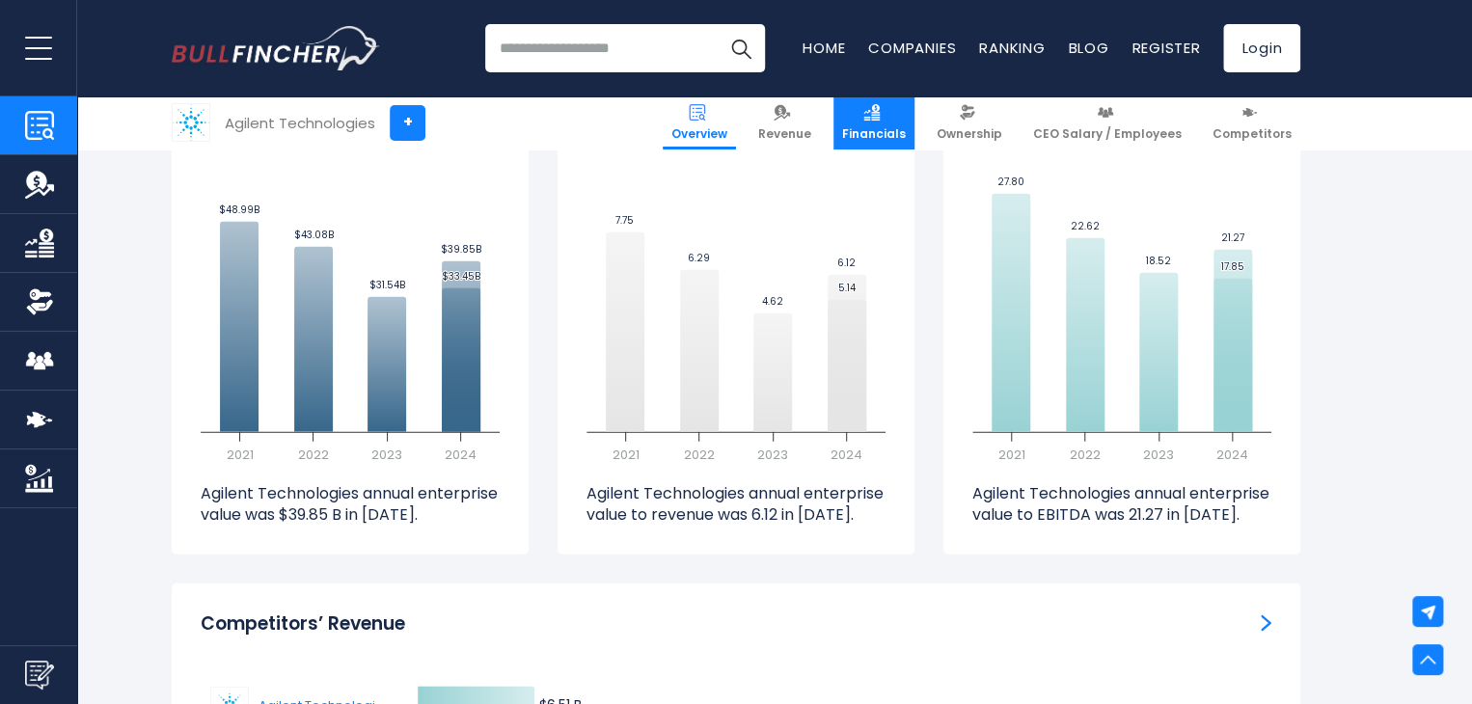
click at [903, 132] on span "Financials" at bounding box center [874, 133] width 64 height 15
click at [811, 120] on link "Revenue" at bounding box center [784, 122] width 70 height 53
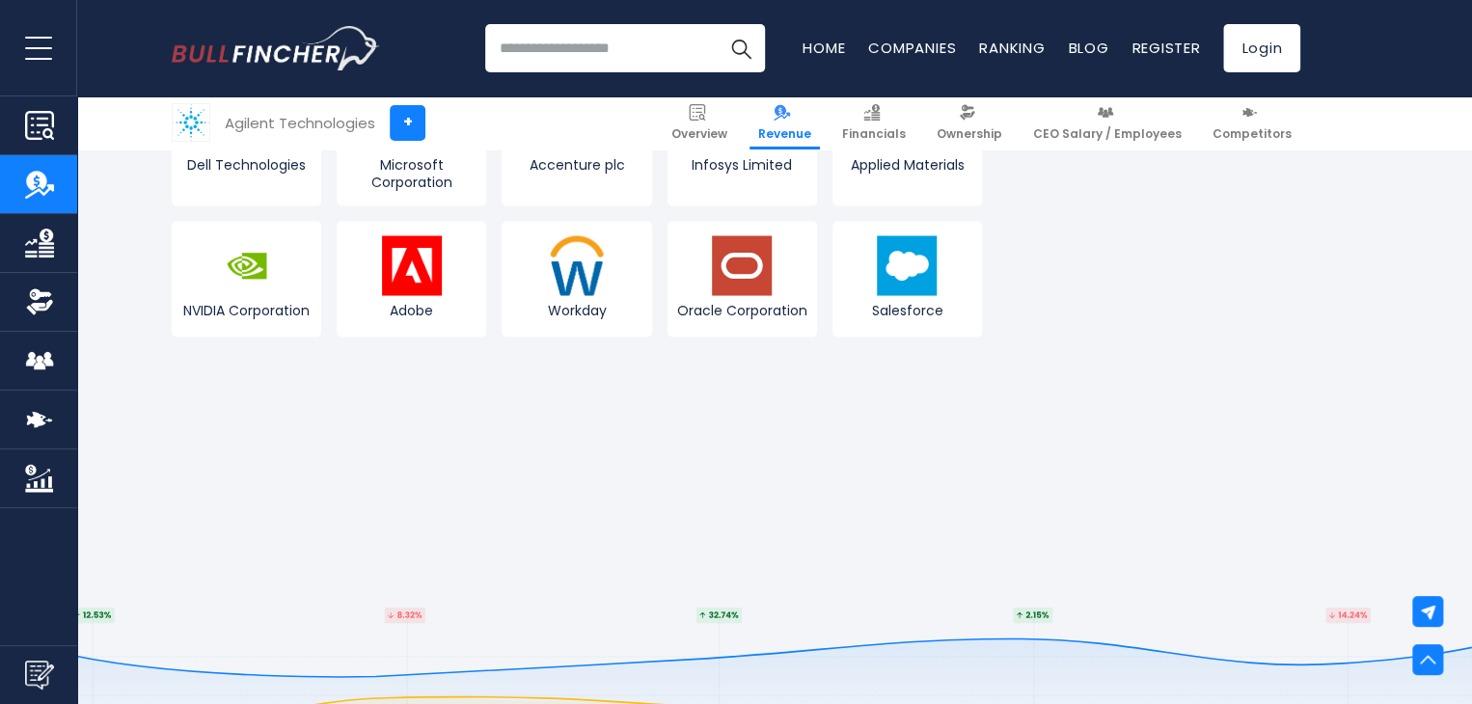
scroll to position [5305, 0]
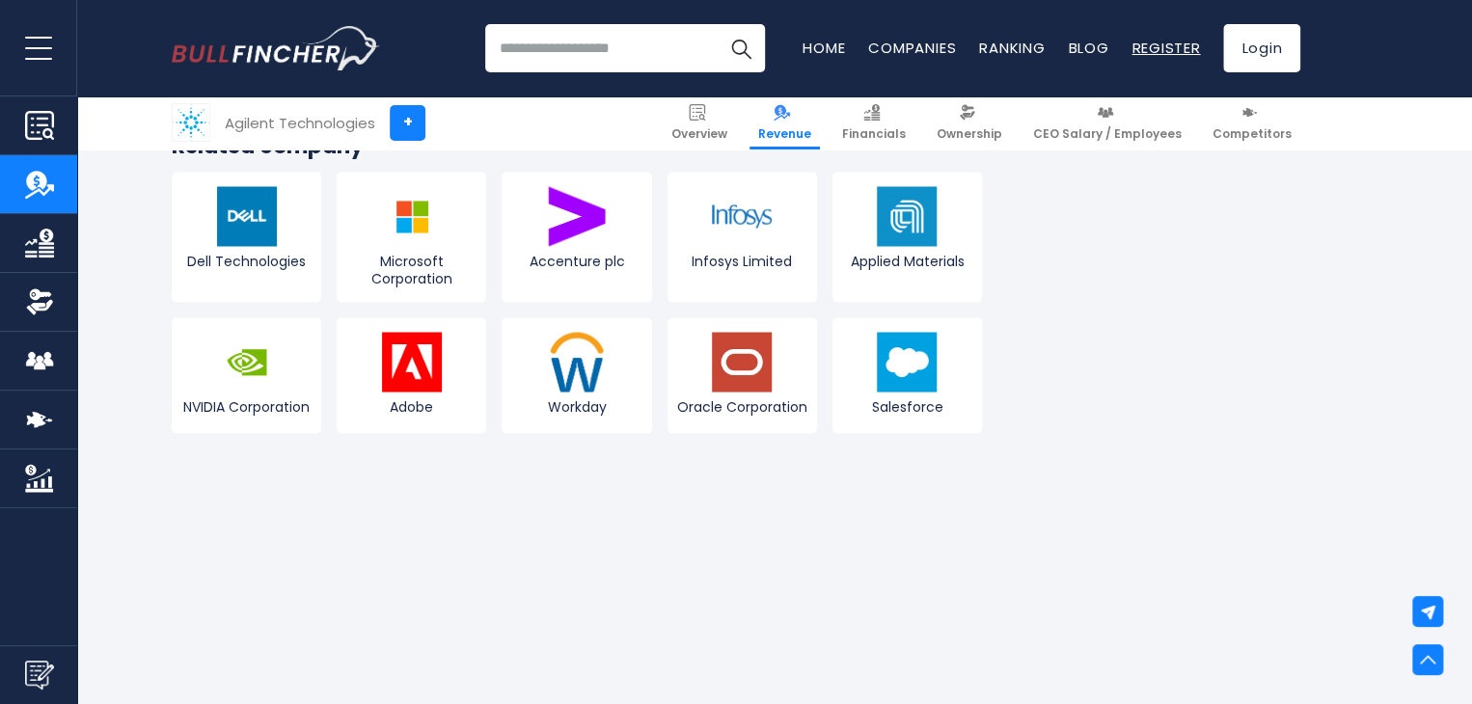
click at [1154, 42] on link "Register" at bounding box center [1165, 48] width 68 height 20
click at [434, 373] on img at bounding box center [412, 362] width 60 height 60
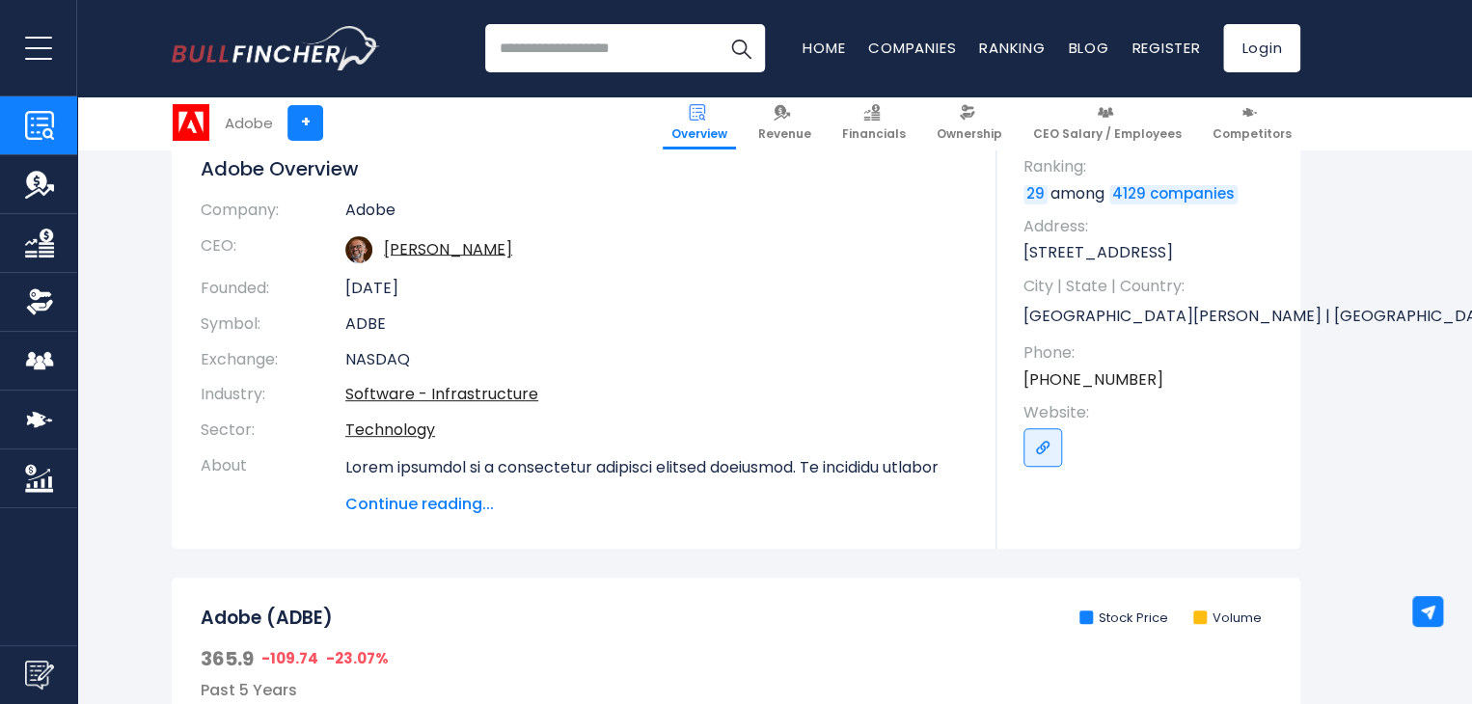
scroll to position [193, 0]
click at [438, 502] on span "Continue reading..." at bounding box center [656, 502] width 622 height 23
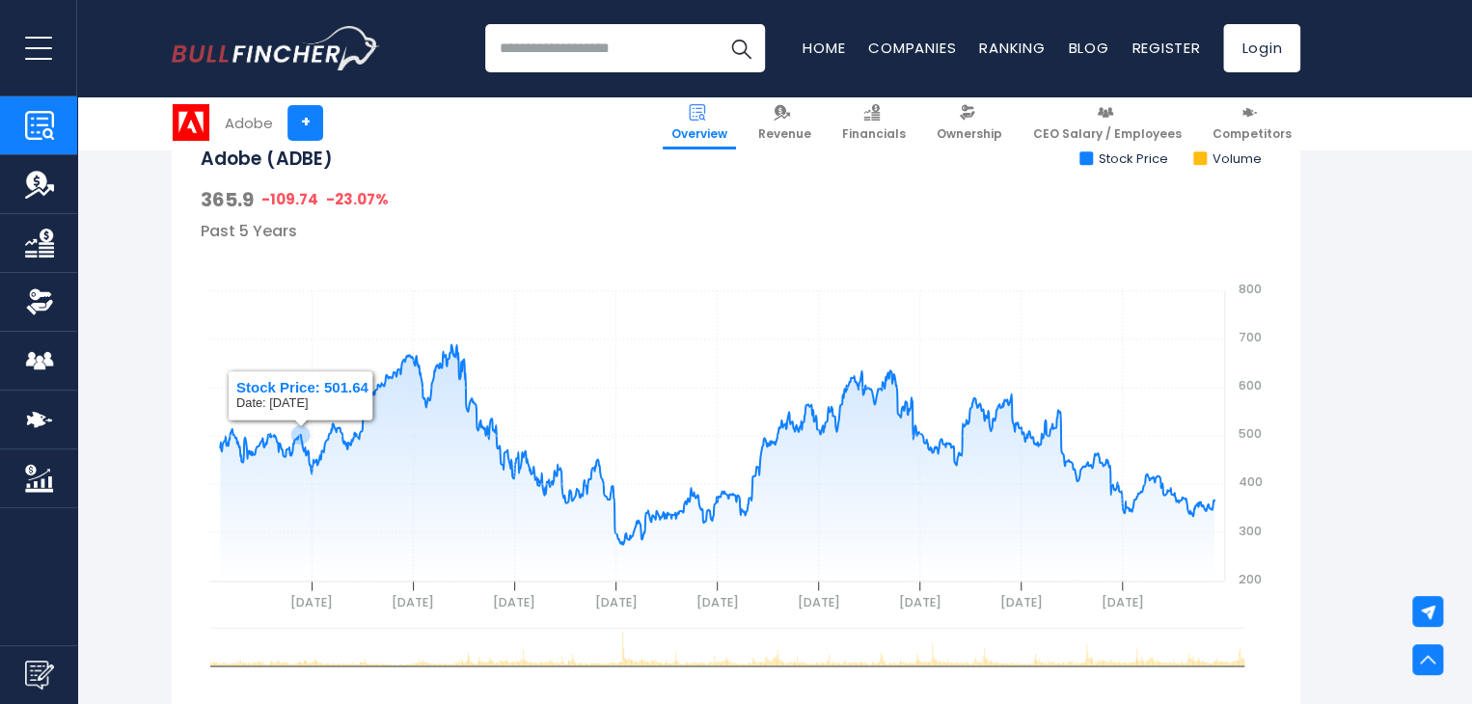
scroll to position [1061, 0]
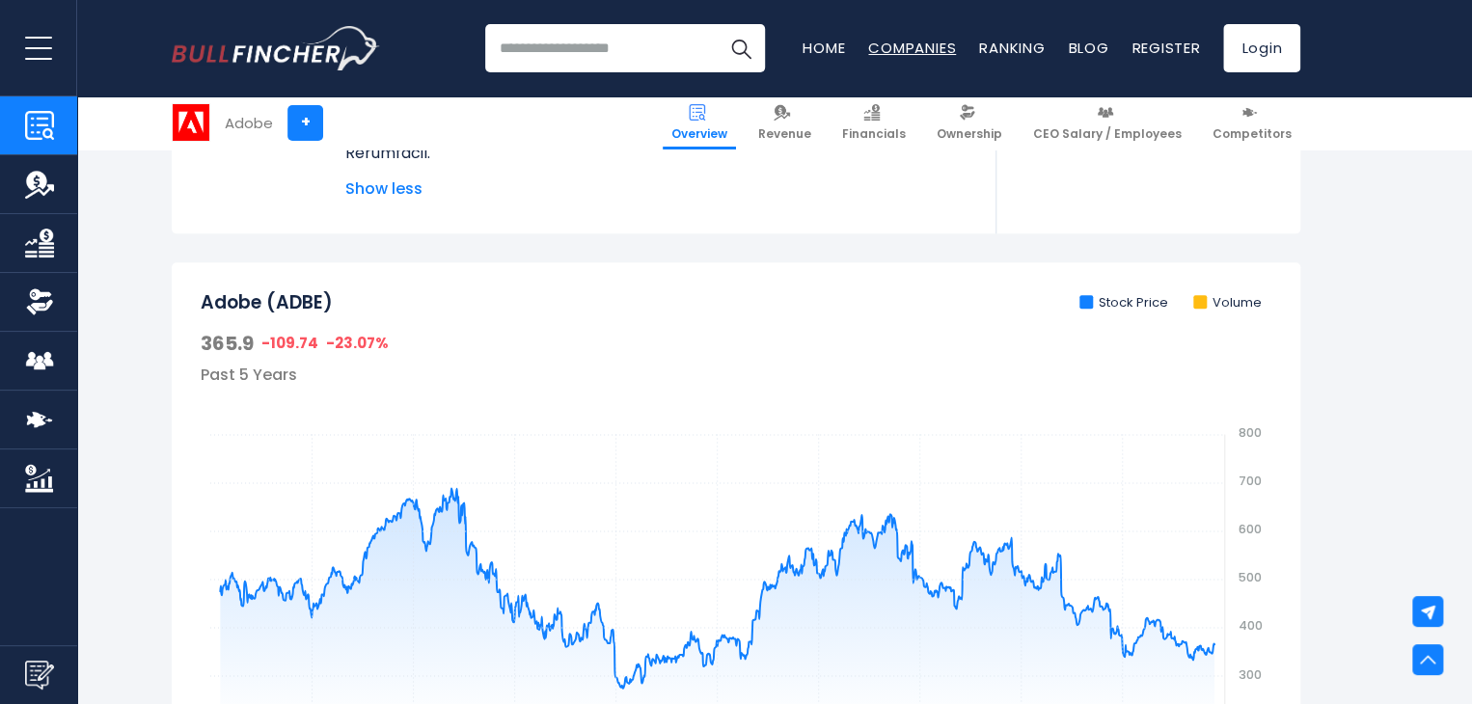
click at [891, 44] on link "Companies" at bounding box center [912, 48] width 88 height 20
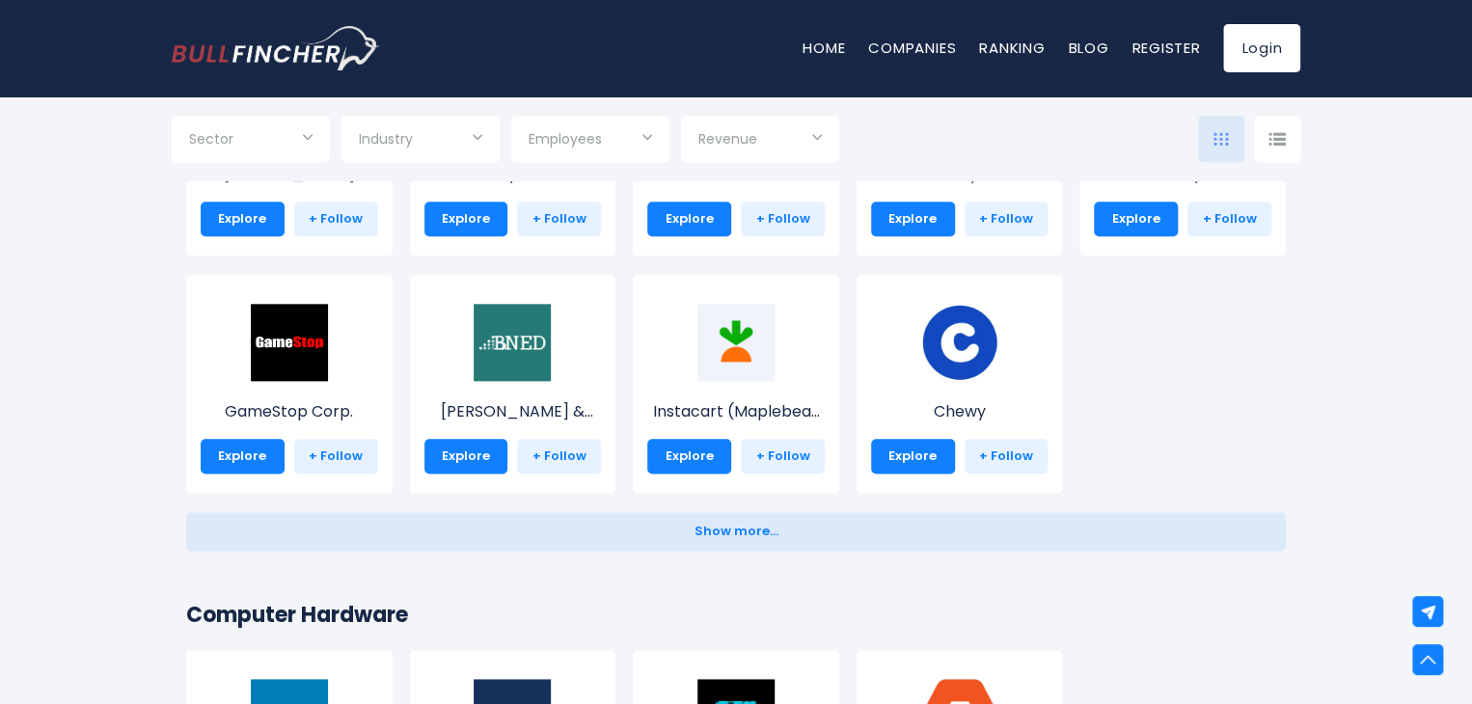
scroll to position [964, 0]
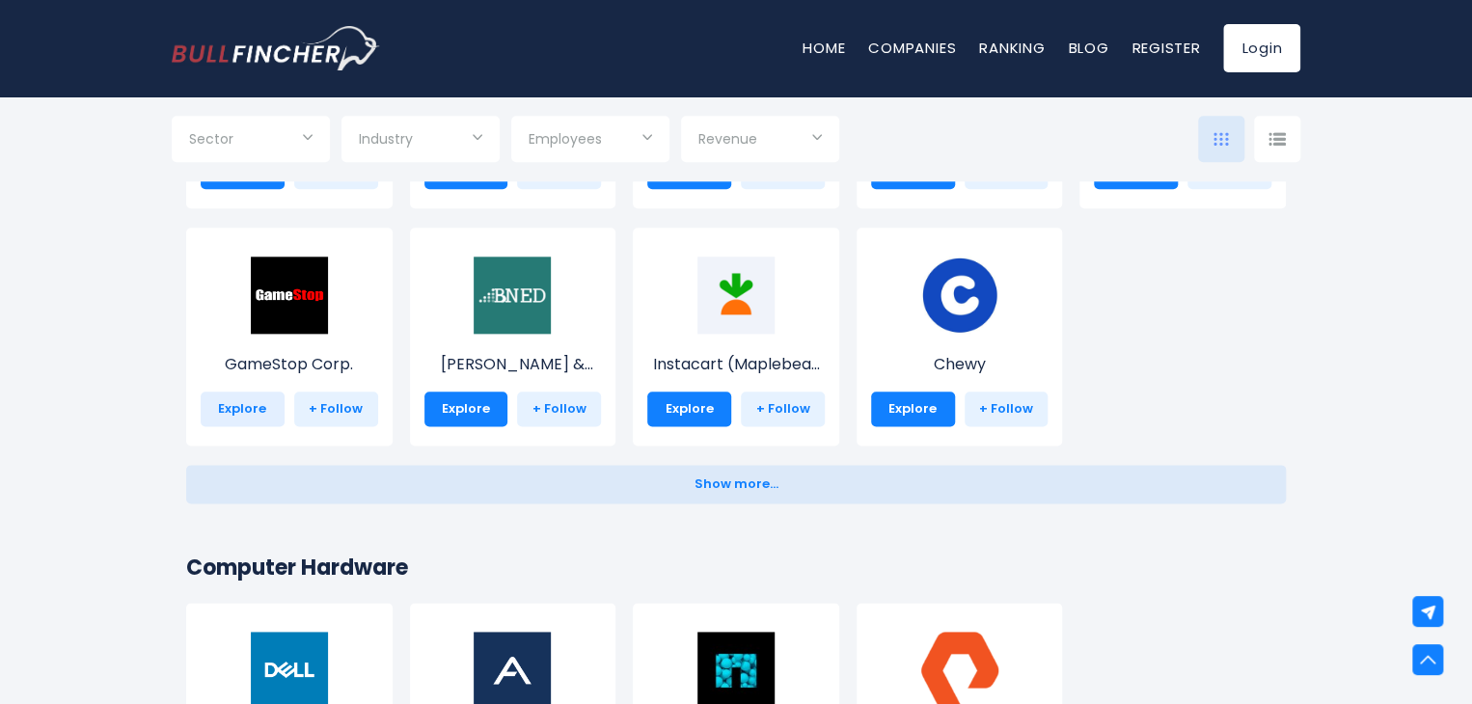
click at [256, 408] on link "Explore" at bounding box center [243, 409] width 84 height 35
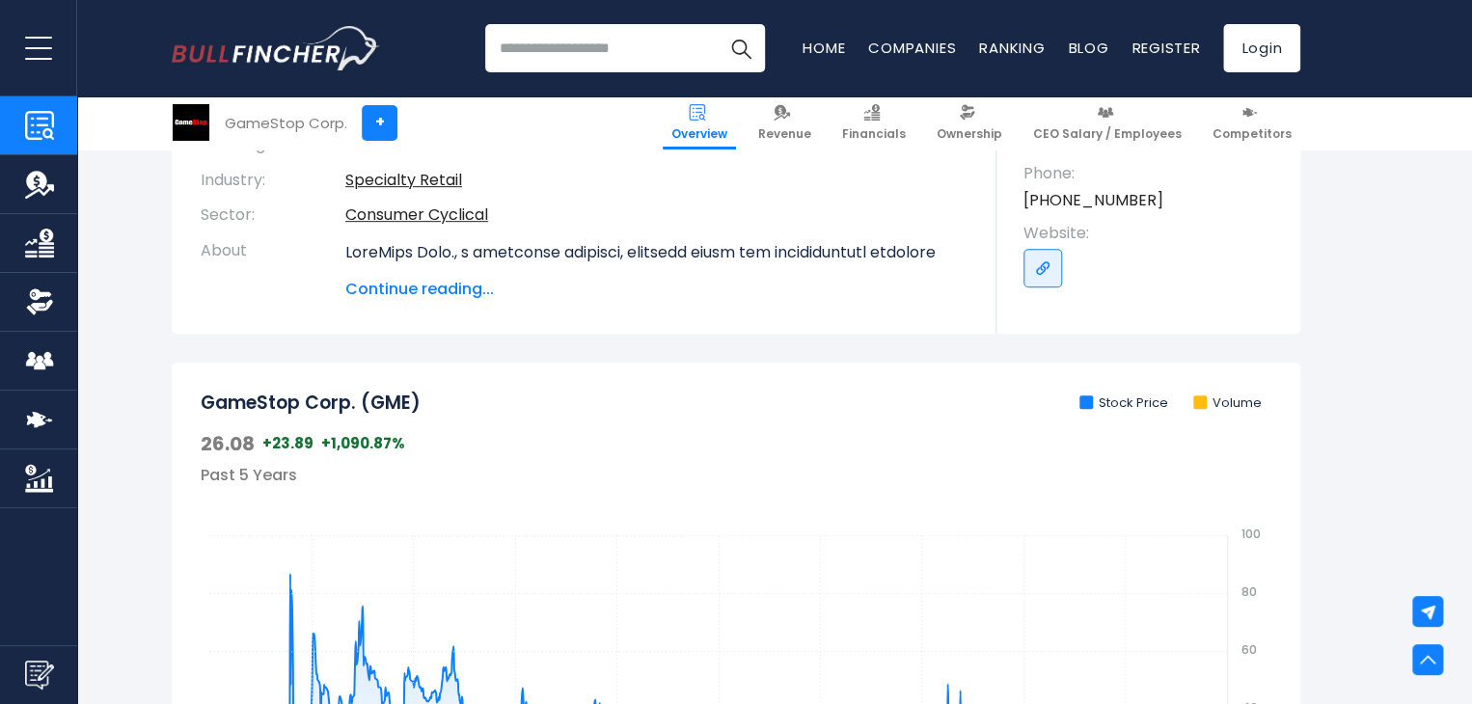
scroll to position [96, 0]
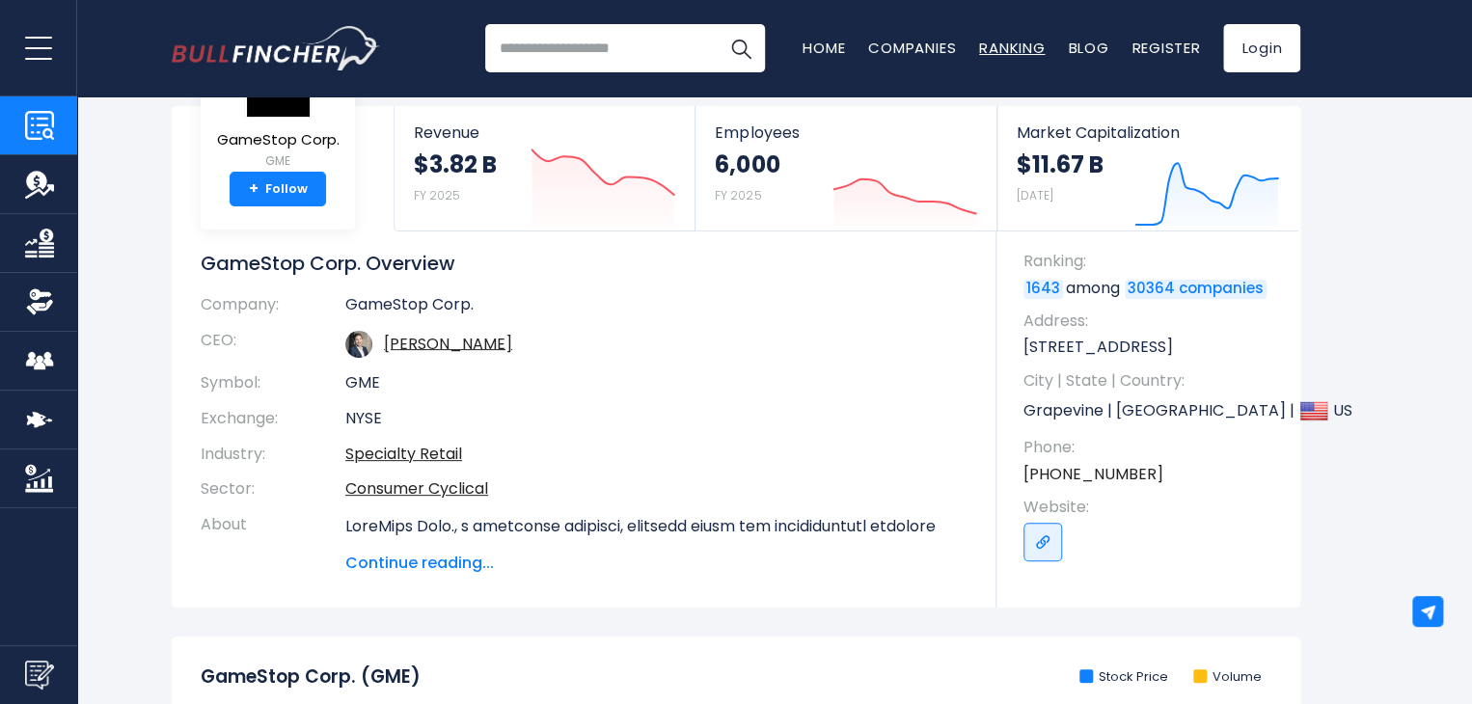
click at [988, 43] on link "Ranking" at bounding box center [1012, 48] width 66 height 20
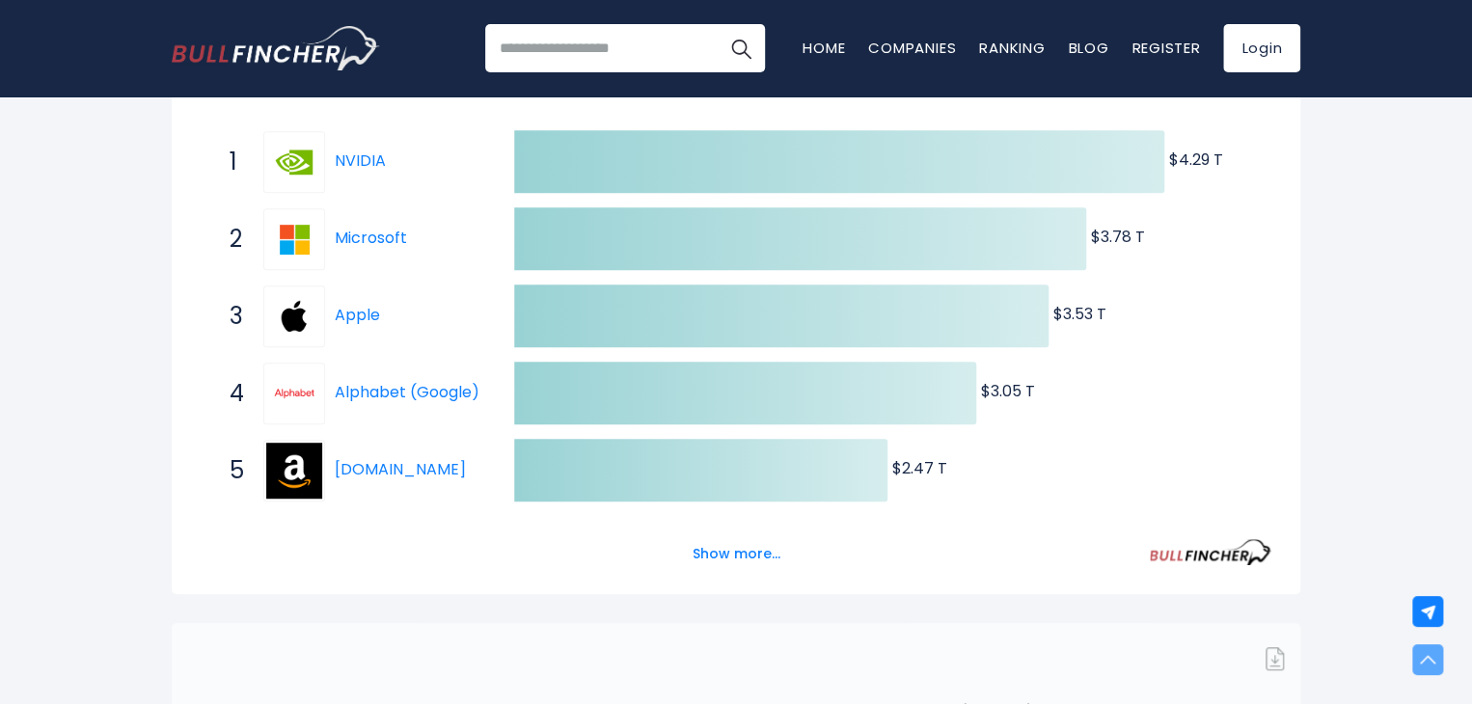
scroll to position [386, 0]
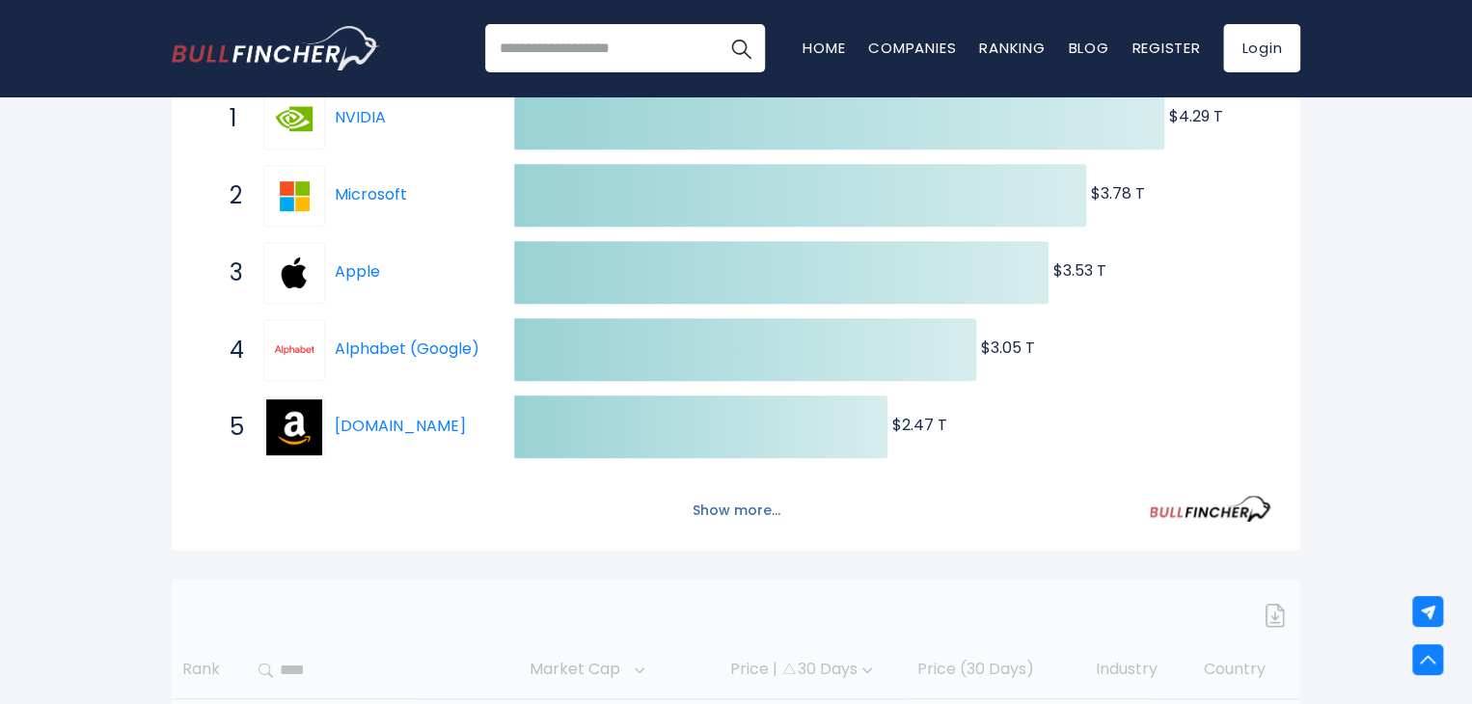
click at [745, 508] on button "Show more..." at bounding box center [736, 511] width 111 height 32
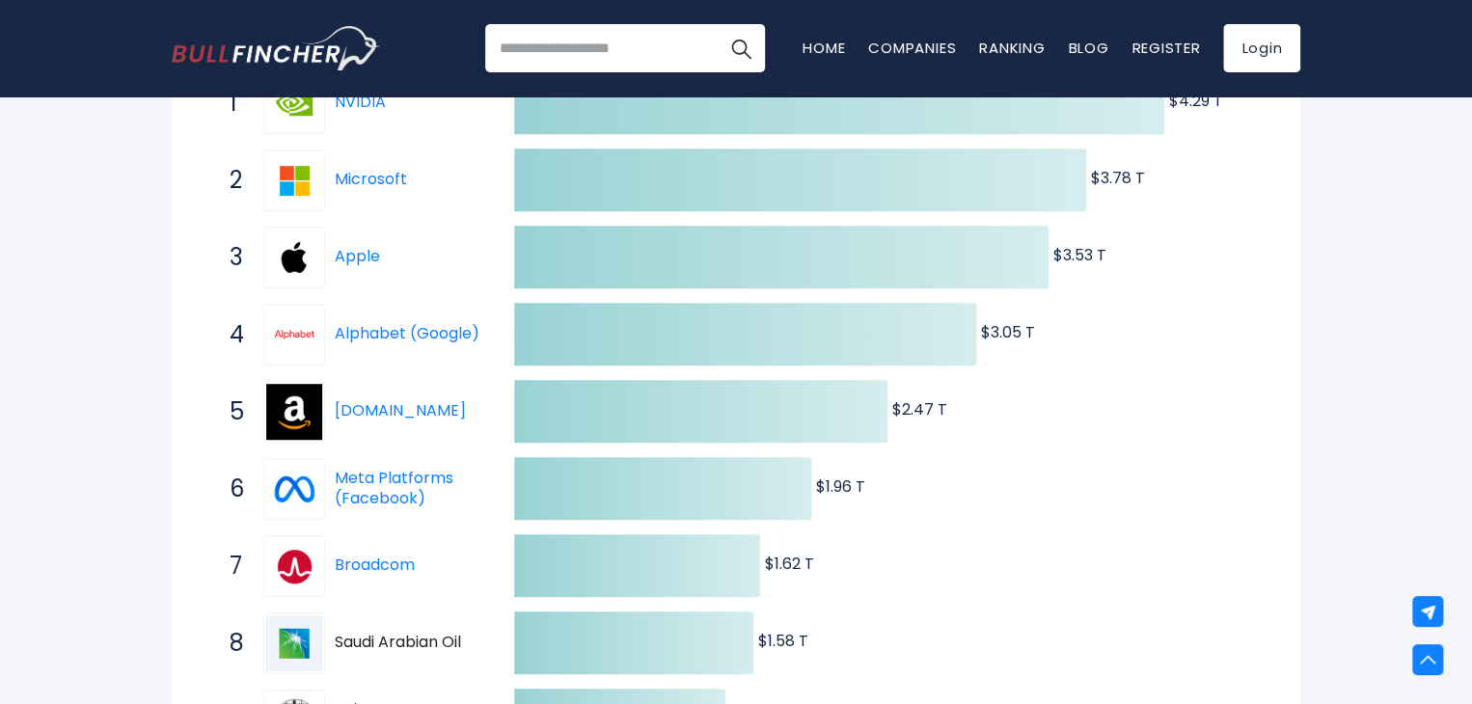
scroll to position [0, 0]
